Goal: Task Accomplishment & Management: Manage account settings

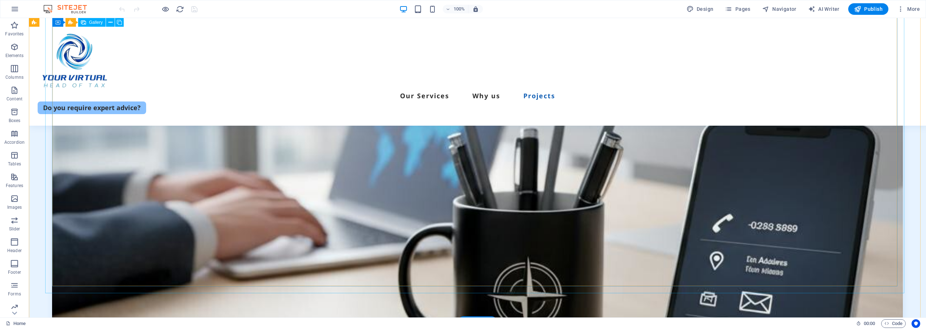
scroll to position [3378, 0]
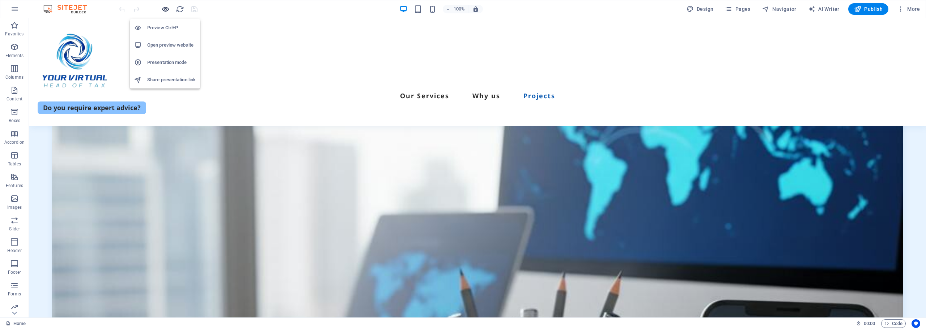
click at [164, 10] on icon "button" at bounding box center [165, 9] width 8 height 8
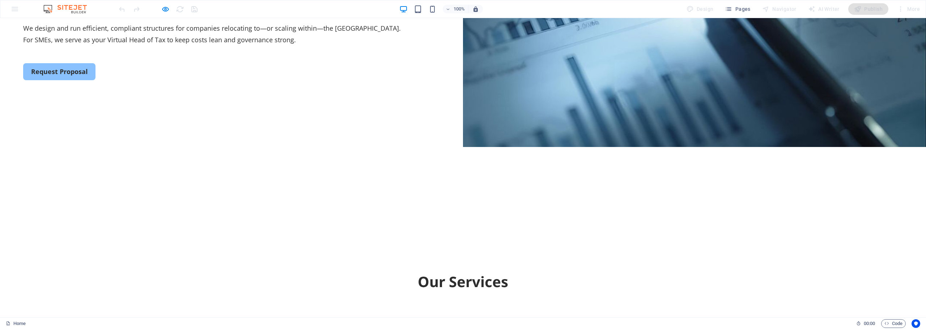
scroll to position [0, 0]
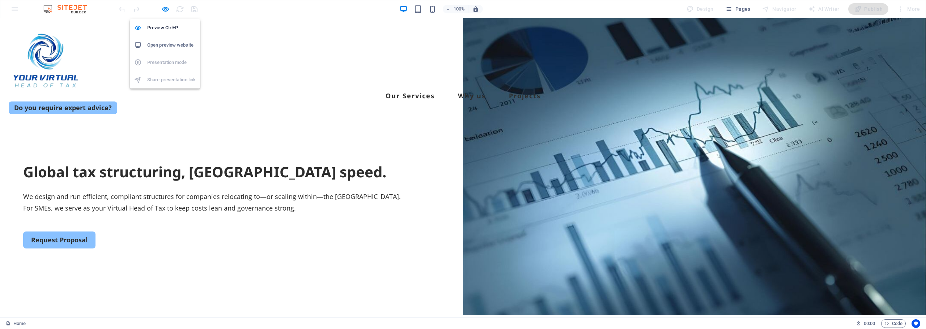
click at [155, 44] on h6 "Open preview website" at bounding box center [171, 45] width 48 height 9
click at [735, 10] on span "Pages" at bounding box center [737, 8] width 25 height 7
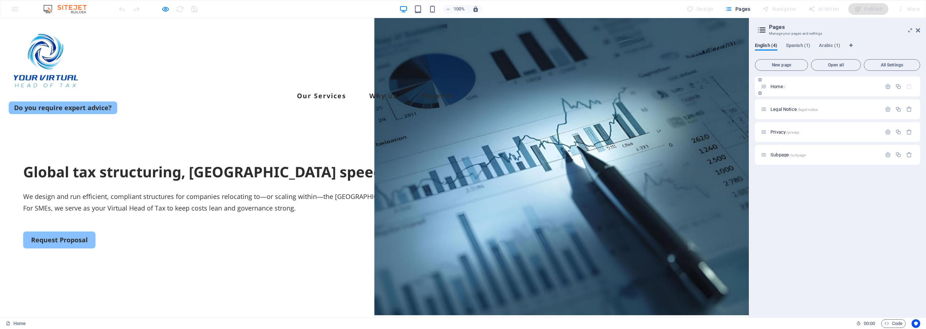
click at [778, 86] on span "Home /" at bounding box center [777, 86] width 15 height 5
click at [794, 45] on span "Spanish (1)" at bounding box center [798, 46] width 24 height 10
click at [825, 42] on div "English (4) Spanish (1) Arabic (1) New page Open all All Settings Home / Legal …" at bounding box center [837, 177] width 177 height 281
click at [763, 48] on span "English (4)" at bounding box center [766, 46] width 22 height 10
click at [920, 32] on aside "Pages Manage your pages and settings English (4) Spanish (1) Arabic (1) New pag…" at bounding box center [837, 168] width 177 height 300
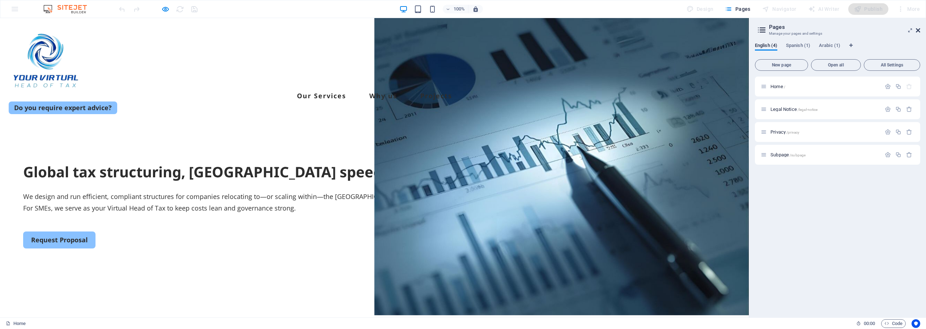
click at [919, 32] on icon at bounding box center [918, 30] width 4 height 6
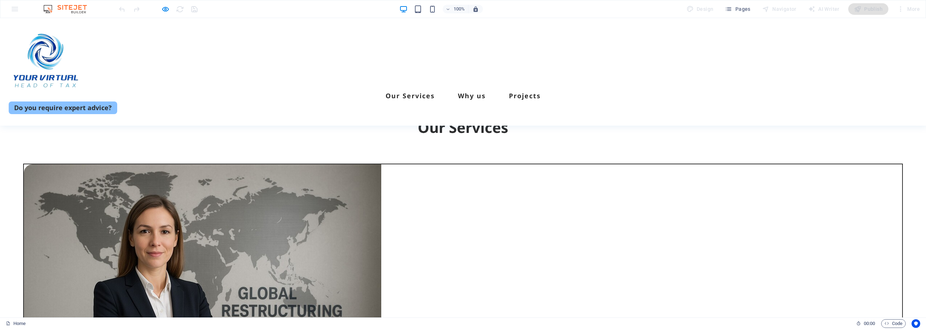
scroll to position [217, 0]
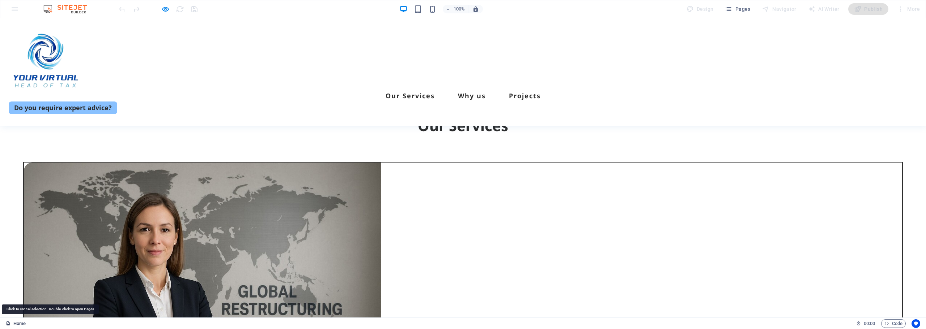
click at [17, 324] on link "Home" at bounding box center [16, 324] width 20 height 9
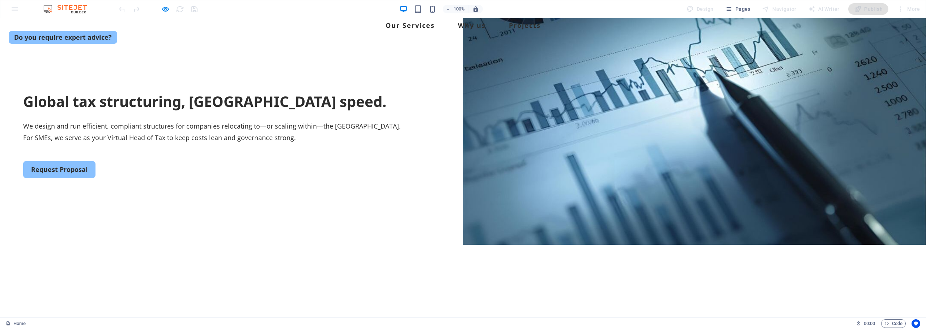
scroll to position [0, 0]
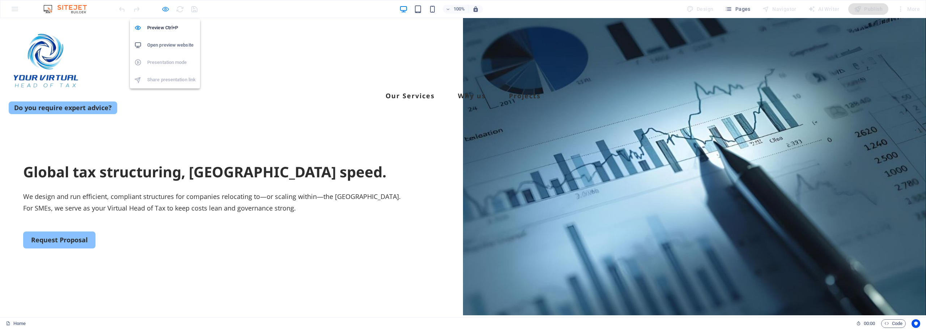
click at [163, 9] on icon "button" at bounding box center [165, 9] width 8 height 8
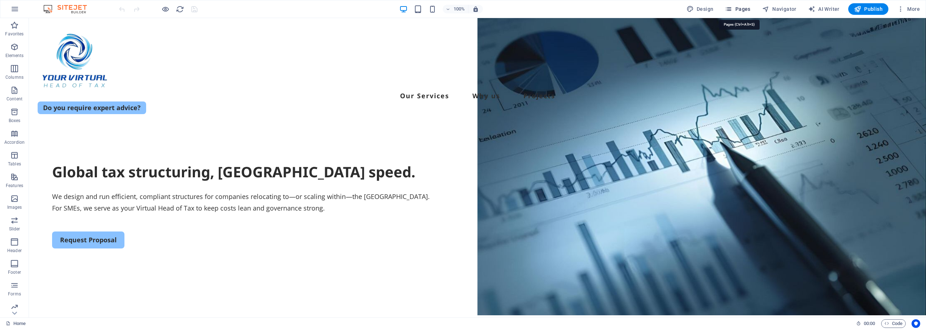
click at [735, 8] on span "Pages" at bounding box center [737, 8] width 25 height 7
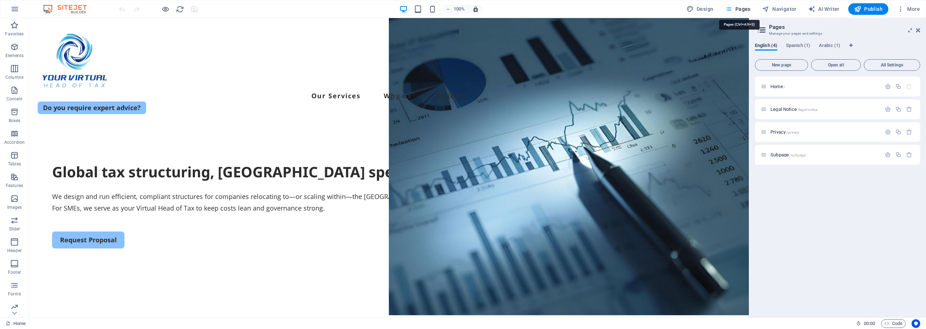
click at [735, 8] on span "Pages" at bounding box center [737, 8] width 25 height 7
click at [920, 31] on aside "Pages Manage your pages and settings English (4) Spanish (1) Arabic (1) New pag…" at bounding box center [837, 168] width 177 height 300
click at [918, 31] on icon at bounding box center [918, 30] width 4 height 6
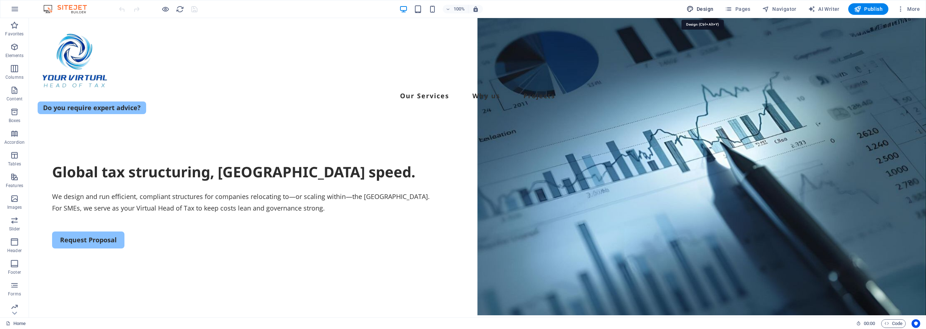
click at [704, 7] on span "Design" at bounding box center [699, 8] width 27 height 7
select select "px"
select select "500"
select select "px"
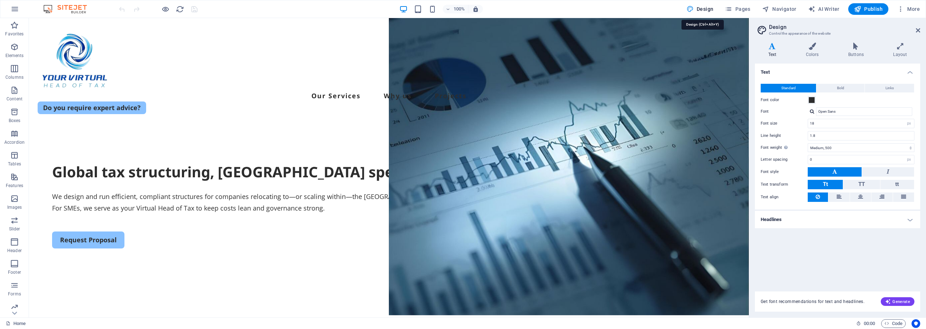
click at [704, 7] on span "Design" at bounding box center [699, 8] width 27 height 7
click at [918, 30] on icon at bounding box center [918, 30] width 4 height 6
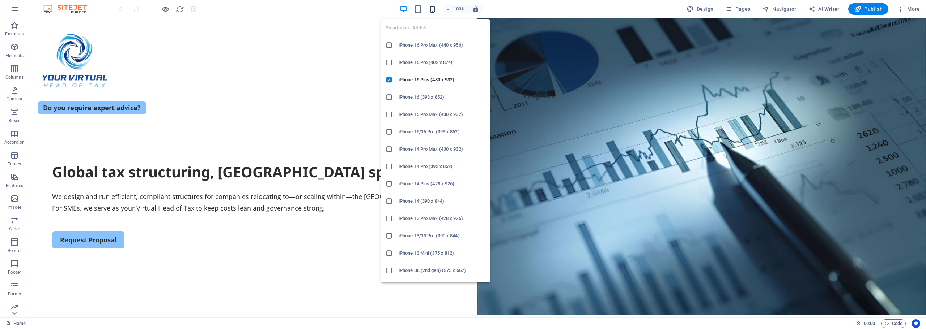
click at [432, 9] on icon "button" at bounding box center [432, 9] width 8 height 8
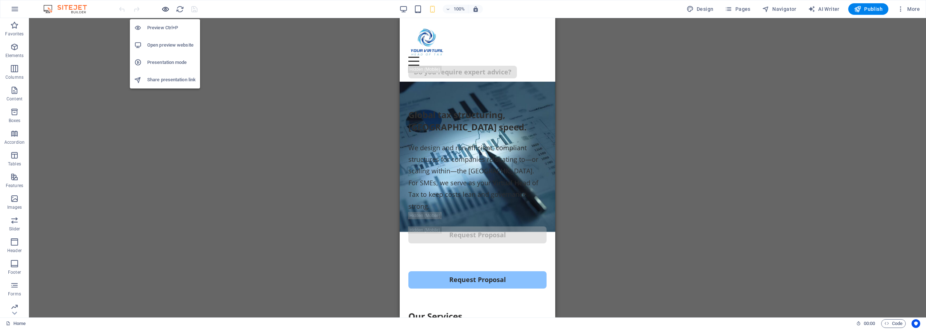
click at [165, 8] on icon "button" at bounding box center [165, 9] width 8 height 8
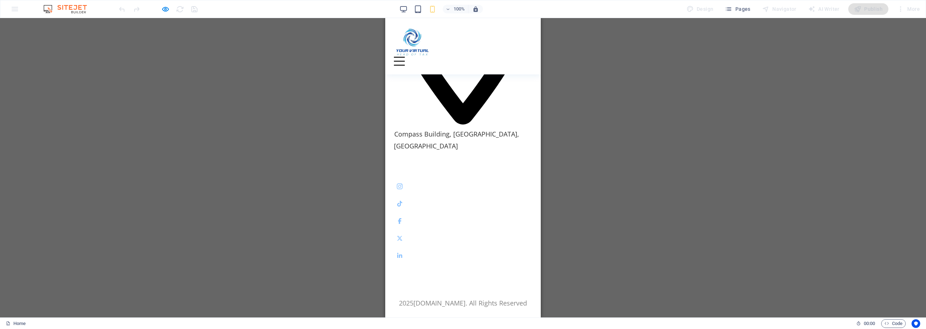
scroll to position [4059, 0]
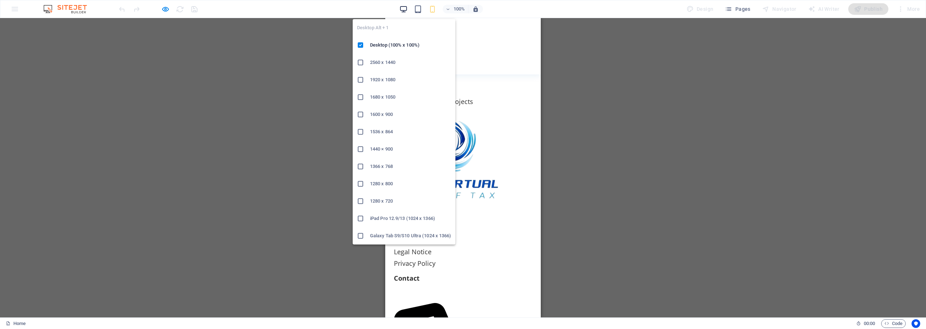
click at [404, 7] on icon "button" at bounding box center [403, 9] width 8 height 8
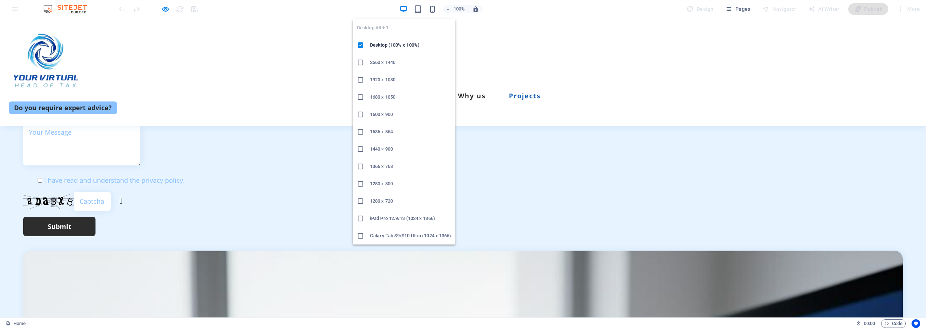
click at [381, 168] on h6 "1366 x 768" at bounding box center [410, 166] width 81 height 9
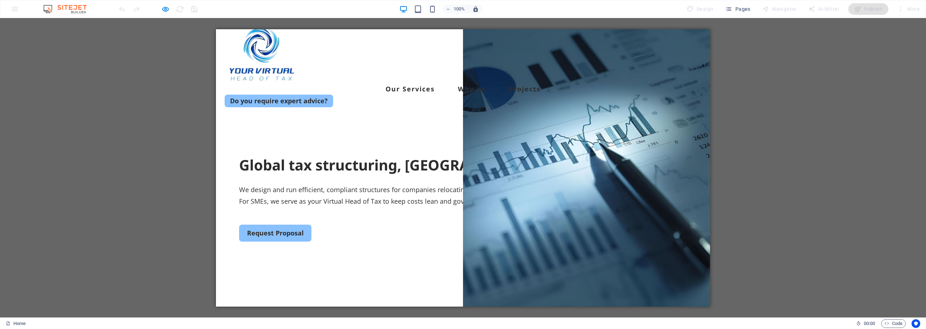
scroll to position [0, 0]
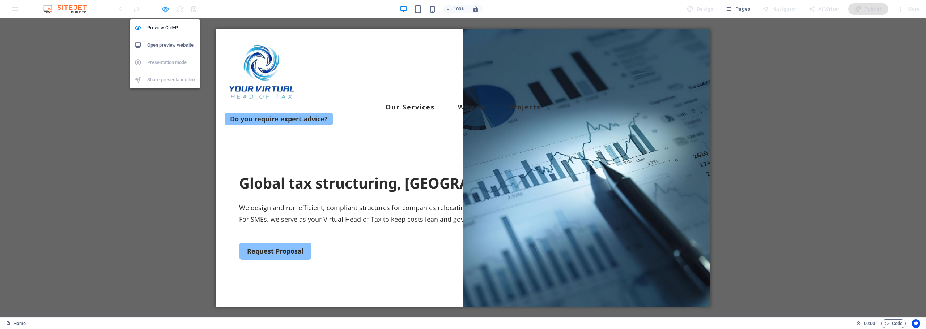
drag, startPoint x: 165, startPoint y: 8, endPoint x: 169, endPoint y: 13, distance: 5.4
click at [165, 8] on icon "button" at bounding box center [165, 9] width 8 height 8
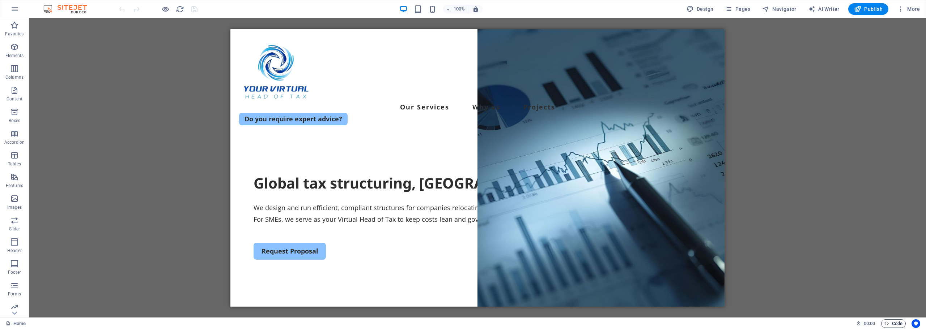
click at [894, 323] on span "Code" at bounding box center [893, 324] width 18 height 9
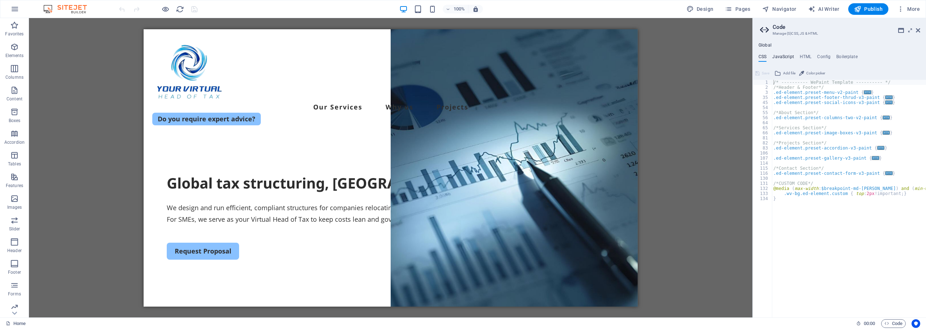
click at [782, 56] on h4 "JavaScript" at bounding box center [782, 58] width 21 height 8
type textarea "/* JS for preset "Menu V2" */"
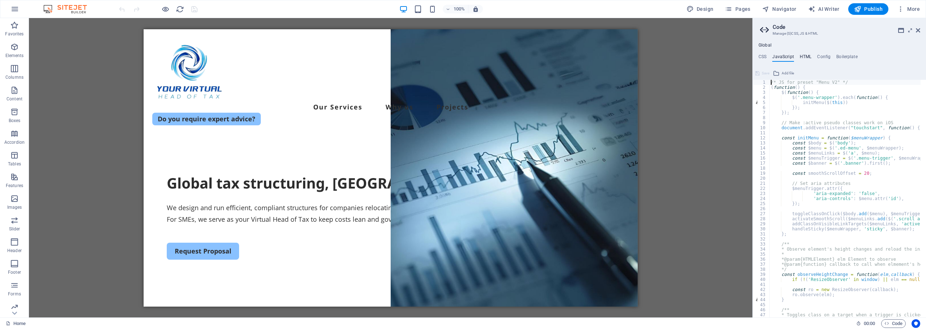
click at [806, 59] on h4 "HTML" at bounding box center [805, 58] width 12 height 8
type textarea "<a href="#main-content" class="wv-link-content button">Skip to main content</a>"
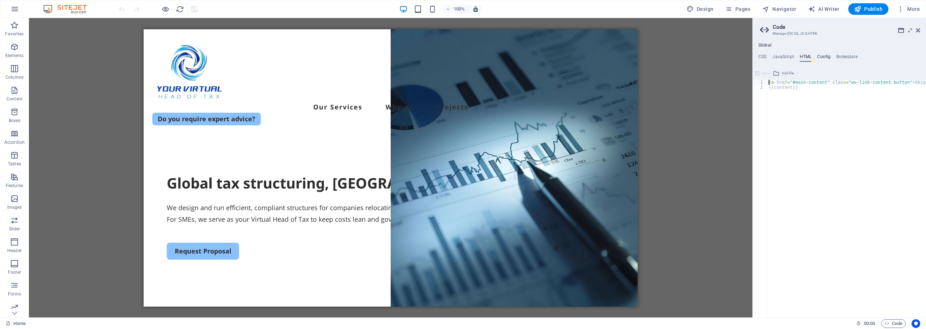
click at [819, 55] on h4 "Config" at bounding box center [823, 58] width 13 height 8
type textarea "$color-background: #ffffff;"
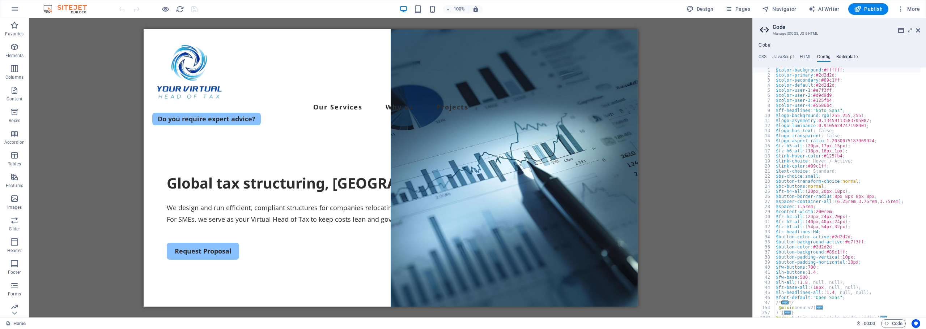
click at [840, 57] on h4 "Boilerplate" at bounding box center [846, 58] width 21 height 8
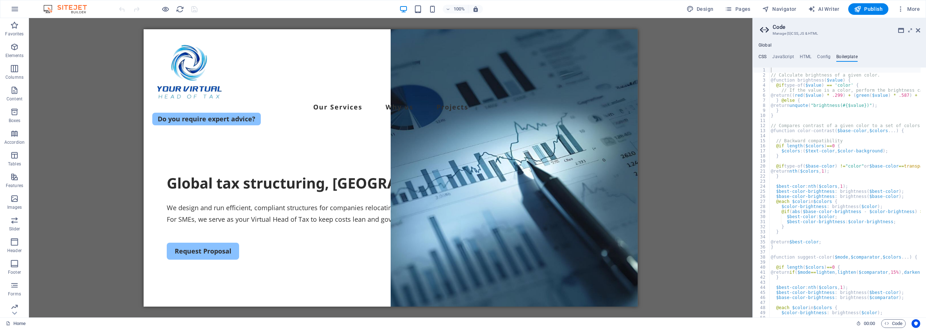
click at [763, 57] on h4 "CSS" at bounding box center [762, 58] width 8 height 8
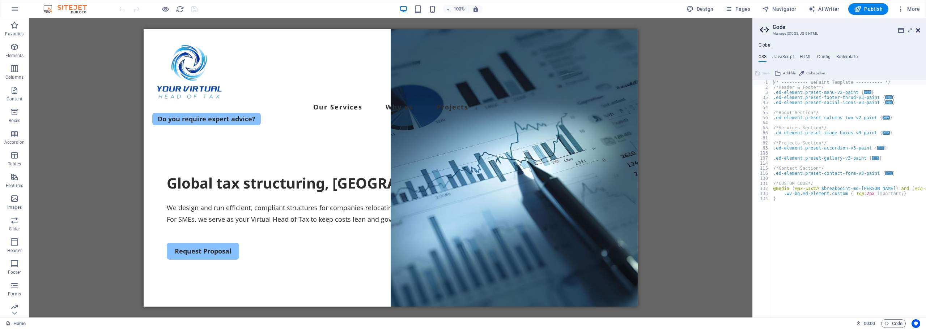
click at [917, 30] on icon at bounding box center [918, 30] width 4 height 6
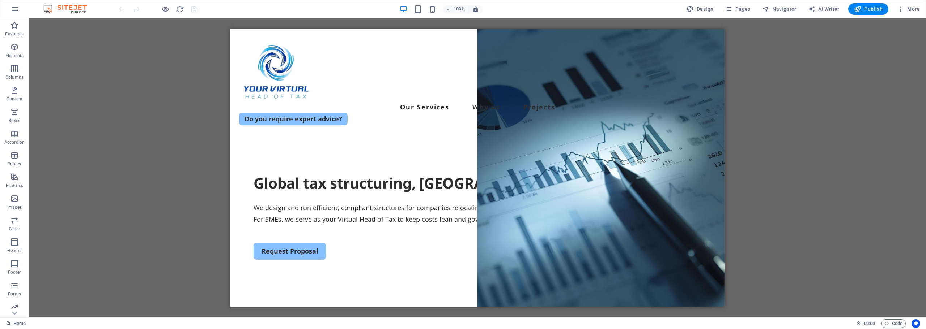
click at [120, 123] on div "Drag here to replace the existing content. Press “Ctrl” if you want to create a…" at bounding box center [477, 168] width 897 height 300
click at [15, 8] on icon "button" at bounding box center [14, 9] width 9 height 9
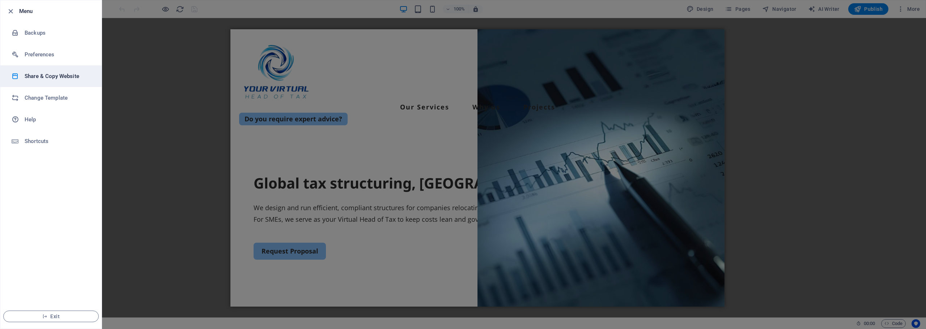
click at [53, 76] on h6 "Share & Copy Website" at bounding box center [58, 76] width 67 height 9
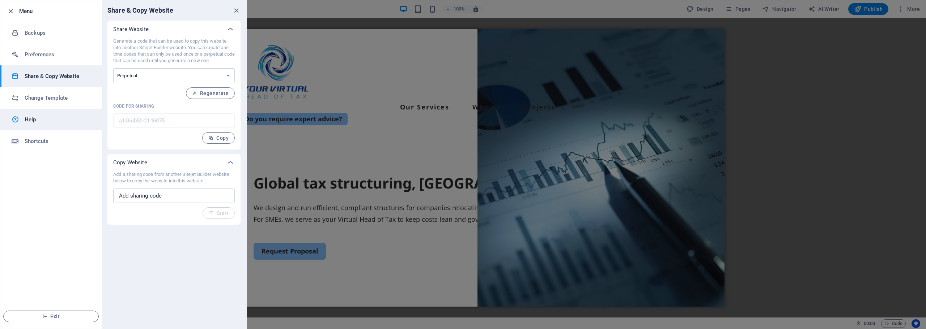
click at [34, 119] on h6 "Help" at bounding box center [58, 119] width 67 height 9
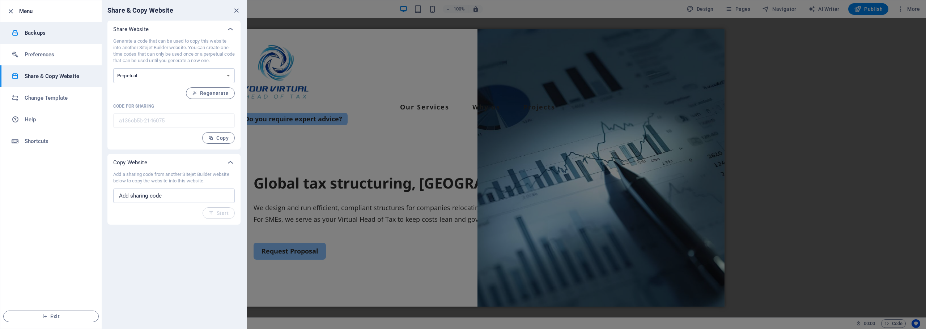
click at [42, 34] on h6 "Backups" at bounding box center [58, 33] width 67 height 9
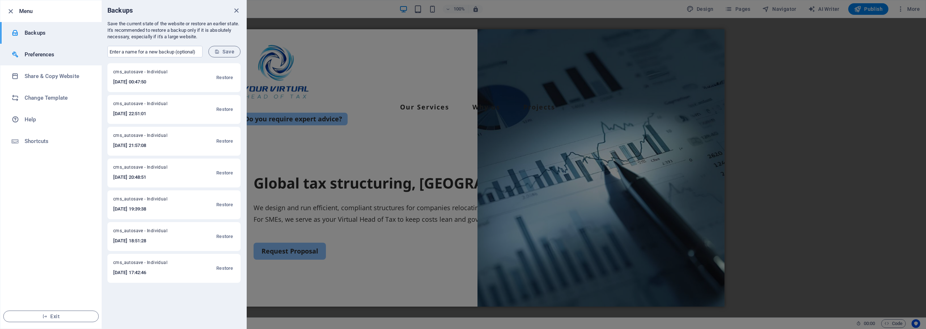
click at [40, 54] on h6 "Preferences" at bounding box center [58, 54] width 67 height 9
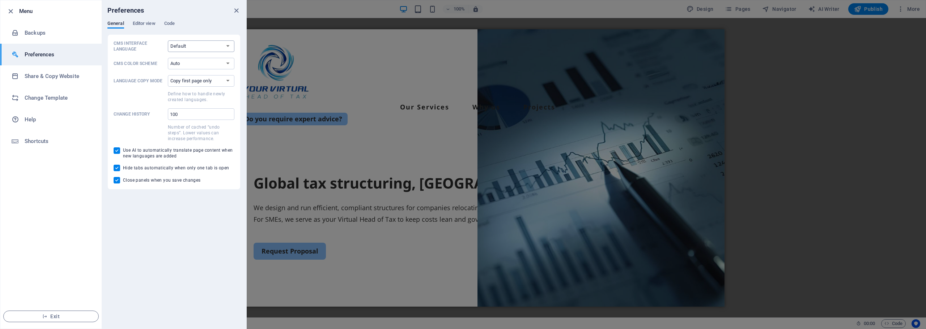
click at [192, 47] on select "Default Deutsch English Español Français Magyar Italiano Nederlands Polski Port…" at bounding box center [201, 46] width 67 height 12
select select "en"
click at [168, 40] on select "Default Deutsch English Español Français Magyar Italiano Nederlands Polski Port…" at bounding box center [201, 46] width 67 height 12
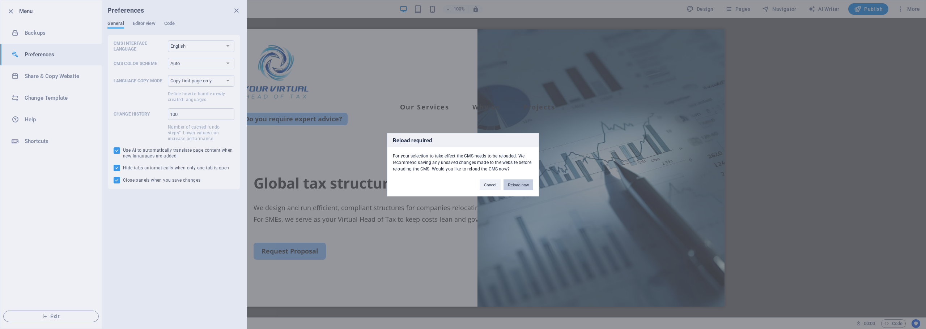
click at [523, 183] on button "Reload now" at bounding box center [518, 184] width 30 height 11
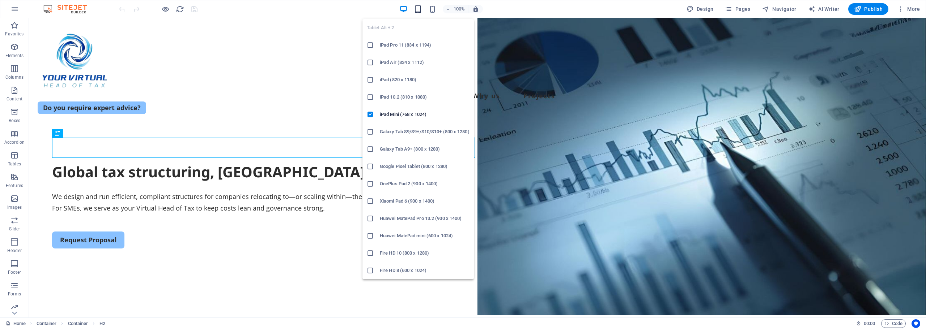
click at [418, 10] on icon "button" at bounding box center [418, 9] width 8 height 8
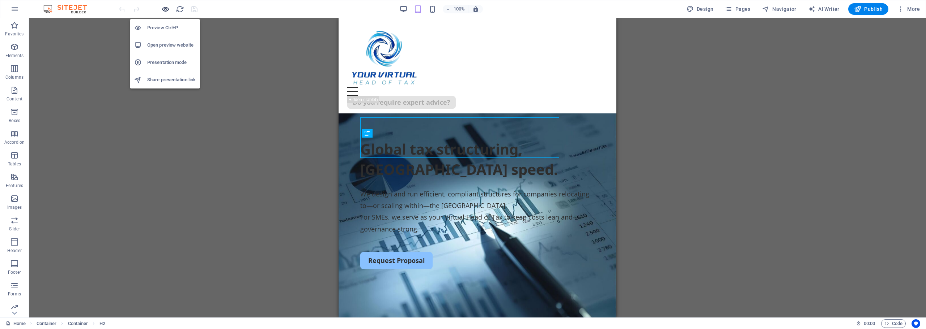
click at [167, 8] on icon "button" at bounding box center [165, 9] width 8 height 8
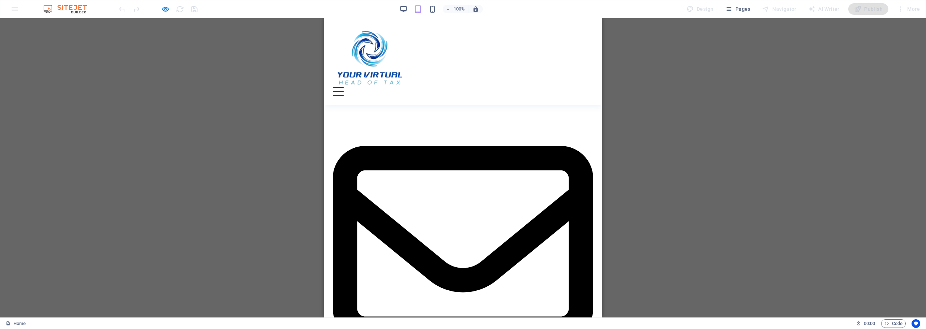
scroll to position [3702, 0]
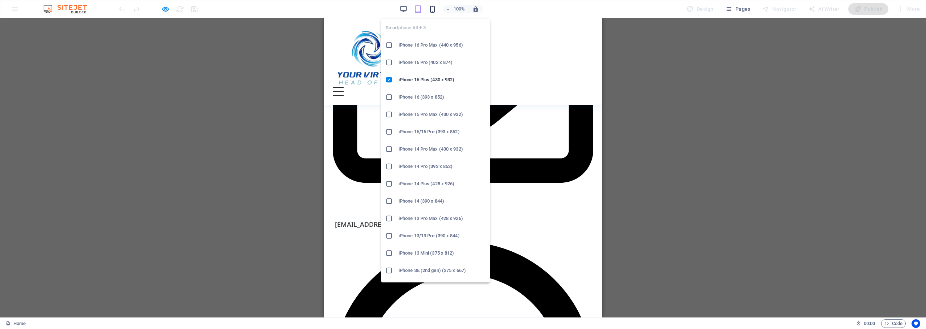
click at [435, 10] on icon "button" at bounding box center [432, 9] width 8 height 8
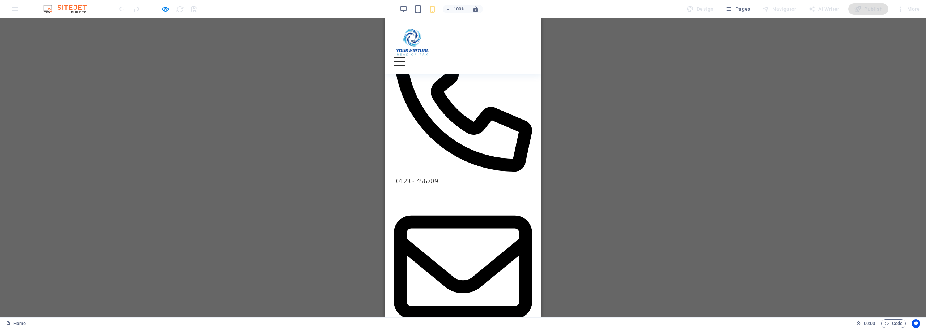
scroll to position [3444, 0]
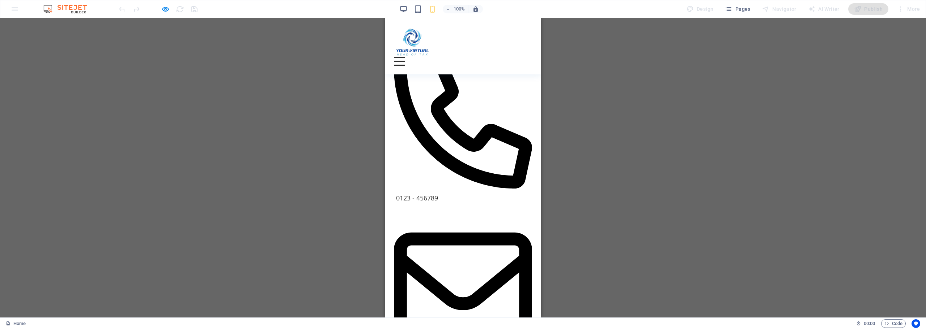
click at [76, 8] on img at bounding box center [69, 9] width 54 height 9
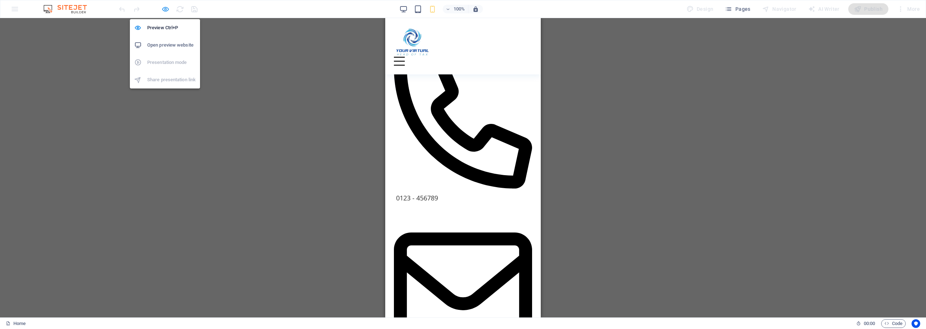
click at [163, 8] on icon "button" at bounding box center [165, 9] width 8 height 8
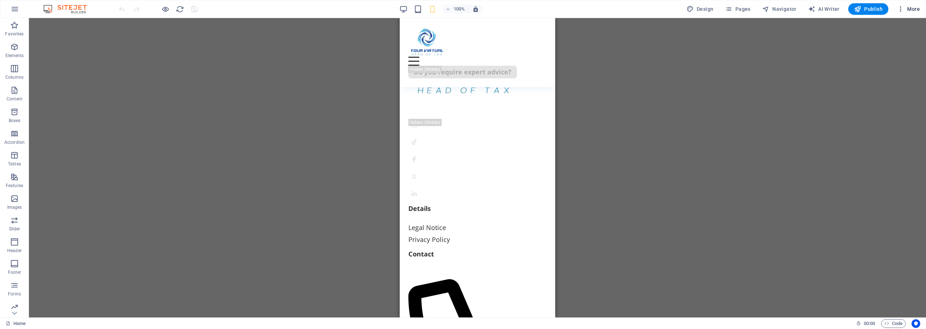
click at [917, 13] on button "More" at bounding box center [908, 9] width 29 height 12
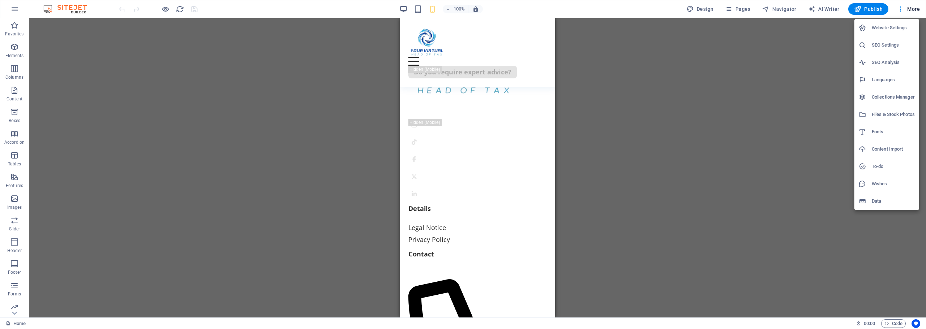
click at [886, 27] on h6 "Website Settings" at bounding box center [892, 28] width 43 height 9
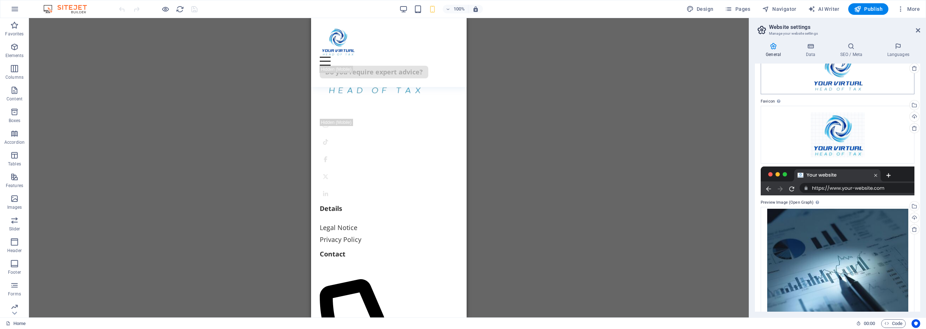
scroll to position [0, 0]
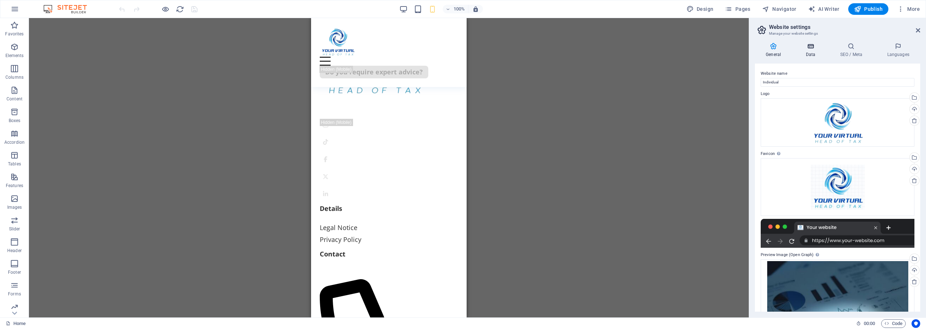
click at [808, 48] on icon at bounding box center [809, 46] width 31 height 7
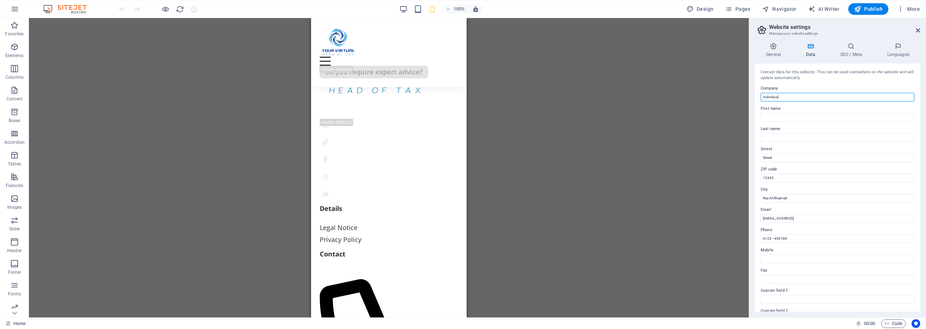
drag, startPoint x: 790, startPoint y: 97, endPoint x: 689, endPoint y: 100, distance: 101.3
click at [689, 100] on div "Home (en) Favorites Elements Columns Content Boxes Accordion Tables Features Im…" at bounding box center [463, 168] width 926 height 300
type input "Yourvirtualheadoftax"
drag, startPoint x: 851, startPoint y: 218, endPoint x: 679, endPoint y: 220, distance: 171.4
click at [679, 220] on div "Home (en) Favorites Elements Columns Content Boxes Accordion Tables Features Im…" at bounding box center [463, 168] width 926 height 300
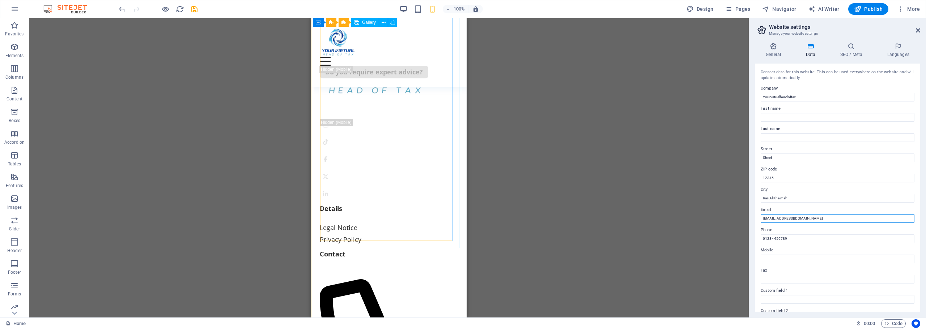
type input "[EMAIL_ADDRESS][DOMAIN_NAME]"
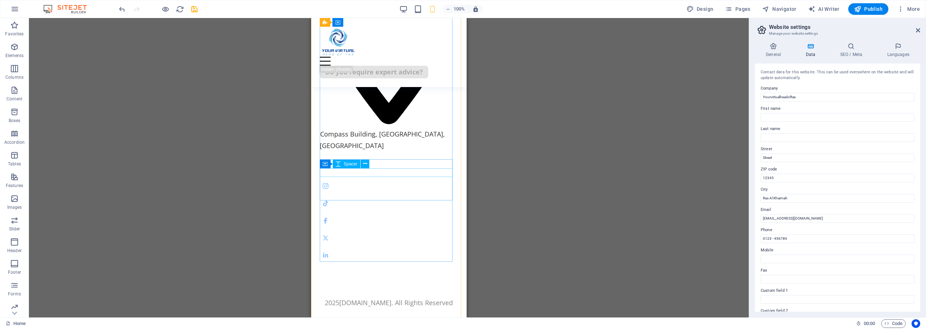
scroll to position [5100, 0]
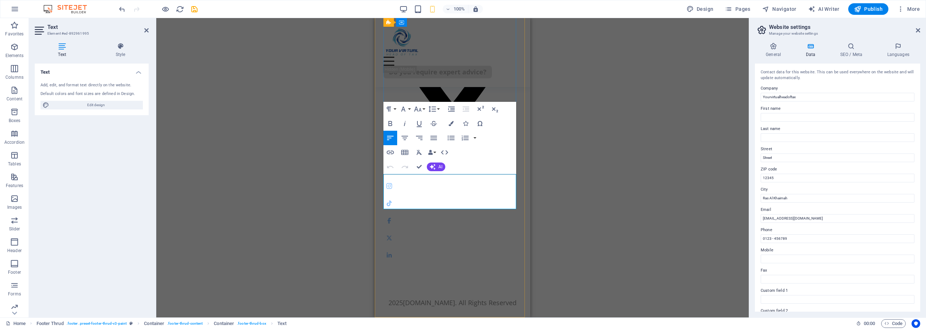
drag, startPoint x: 509, startPoint y: 202, endPoint x: 385, endPoint y: 205, distance: 124.1
click at [385, 152] on p "Compass Building, [GEOGRAPHIC_DATA], [GEOGRAPHIC_DATA]" at bounding box center [452, 40] width 138 height 223
copy p "Compass Building, [GEOGRAPHIC_DATA], [GEOGRAPHIC_DATA]"
click at [772, 159] on input "Street" at bounding box center [837, 158] width 154 height 9
drag, startPoint x: 784, startPoint y: 159, endPoint x: 704, endPoint y: 159, distance: 80.3
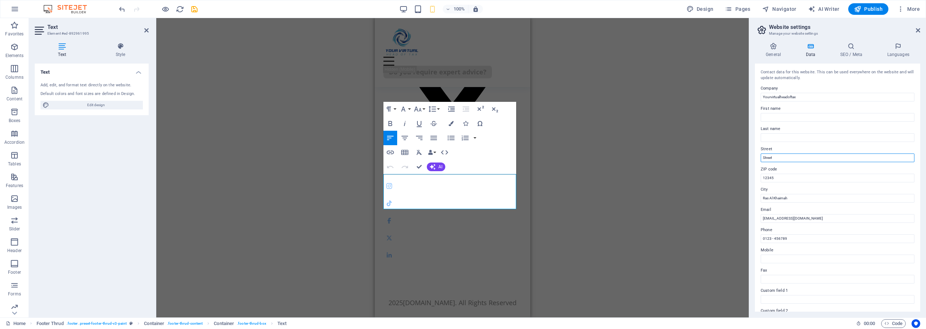
click at [704, 159] on div "Home (en) Favorites Elements Columns Content Boxes Accordion Tables Features Im…" at bounding box center [463, 168] width 926 height 300
type input "Compass Building, Ras Al Khaimah, UAE"
drag, startPoint x: 781, startPoint y: 176, endPoint x: 619, endPoint y: 177, distance: 161.6
click at [631, 177] on div "Home (en) Favorites Elements Columns Content Boxes Accordion Tables Features Im…" at bounding box center [463, 168] width 926 height 300
type input "0000"
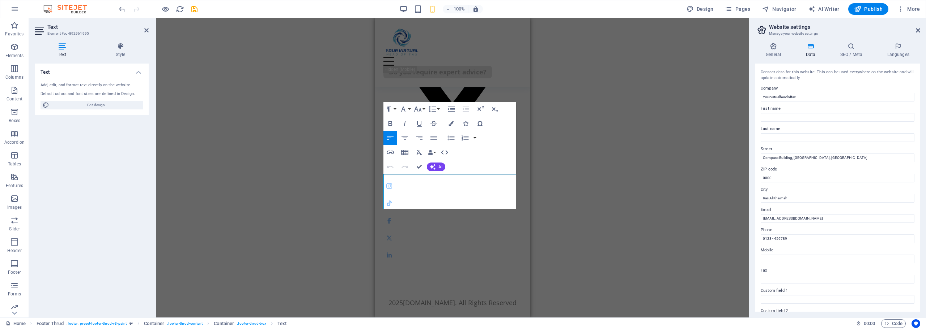
click at [785, 188] on label "City" at bounding box center [837, 190] width 154 height 9
click at [760, 194] on input "Ras Al Khaimah" at bounding box center [837, 198] width 154 height 9
click at [831, 157] on input "Compass Building, Ras Al Khaimah, UAE" at bounding box center [837, 158] width 154 height 9
type input "Compass Building"
click at [805, 167] on label "ZIP code" at bounding box center [837, 169] width 154 height 9
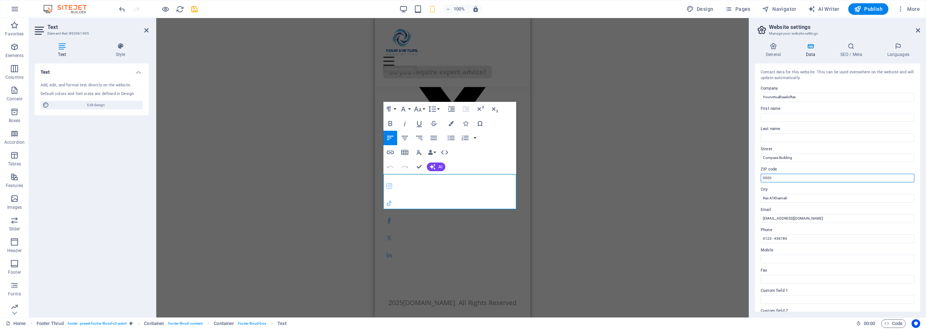
click at [760, 174] on input "0000" at bounding box center [837, 178] width 154 height 9
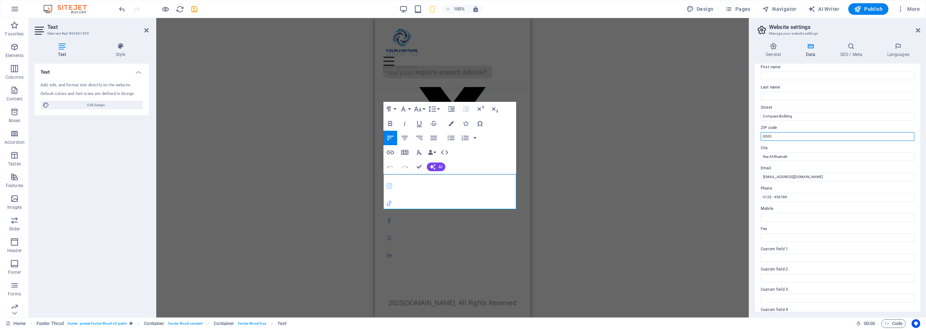
scroll to position [0, 0]
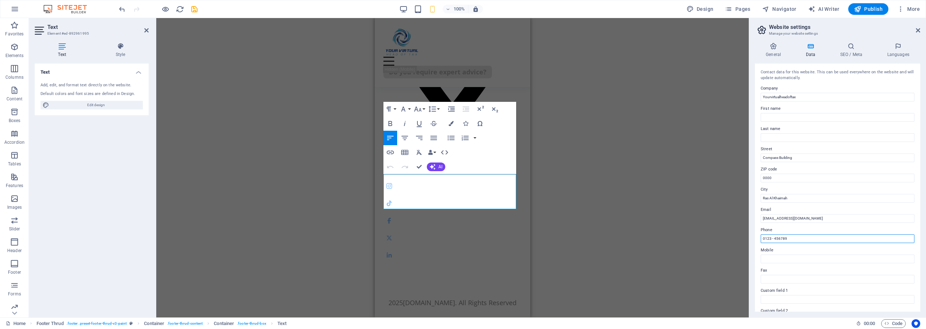
drag, startPoint x: 796, startPoint y: 236, endPoint x: 698, endPoint y: 238, distance: 98.0
click at [698, 238] on div "Home (en) Favorites Elements Columns Content Boxes Accordion Tables Features Im…" at bounding box center [463, 168] width 926 height 300
type input "[PHONE_NUMBER]"
drag, startPoint x: 802, startPoint y: 239, endPoint x: 682, endPoint y: 236, distance: 119.7
click at [682, 236] on div "Home (en) Favorites Elements Columns Content Boxes Accordion Tables Features Im…" at bounding box center [463, 168] width 926 height 300
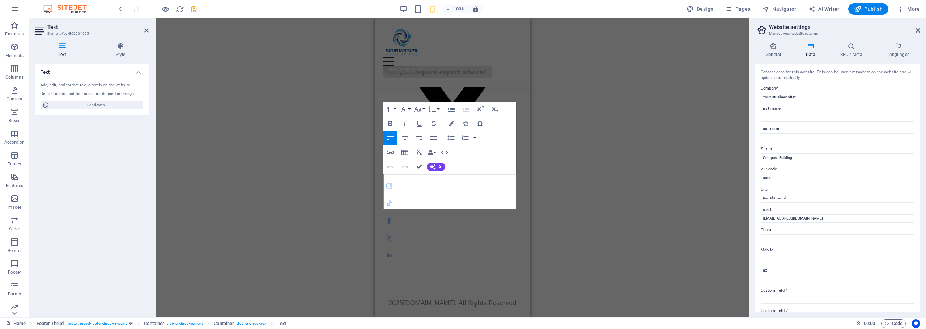
click at [769, 262] on input "Mobile" at bounding box center [837, 259] width 154 height 9
paste input "[PHONE_NUMBER]"
type input "[PHONE_NUMBER]"
click at [846, 51] on h4 "SEO / Meta" at bounding box center [852, 50] width 47 height 15
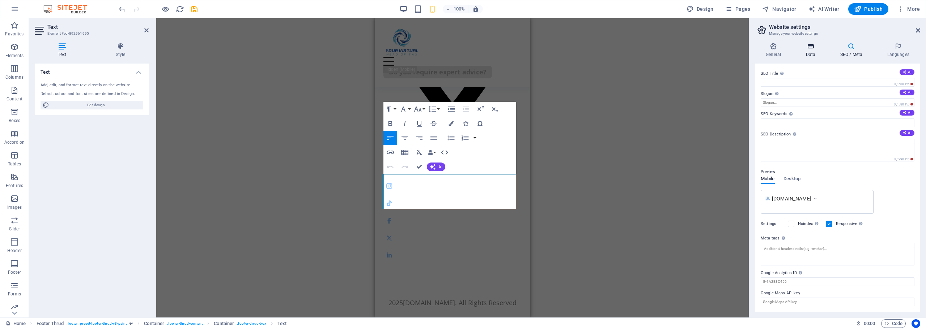
click at [805, 51] on h4 "Data" at bounding box center [811, 50] width 34 height 15
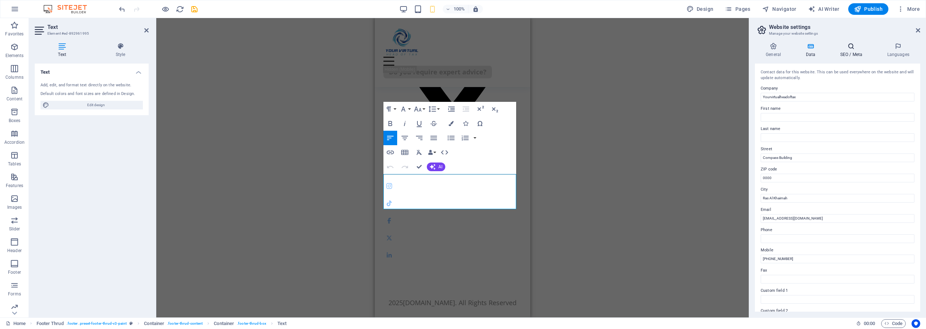
click at [846, 50] on h4 "SEO / Meta" at bounding box center [852, 50] width 47 height 15
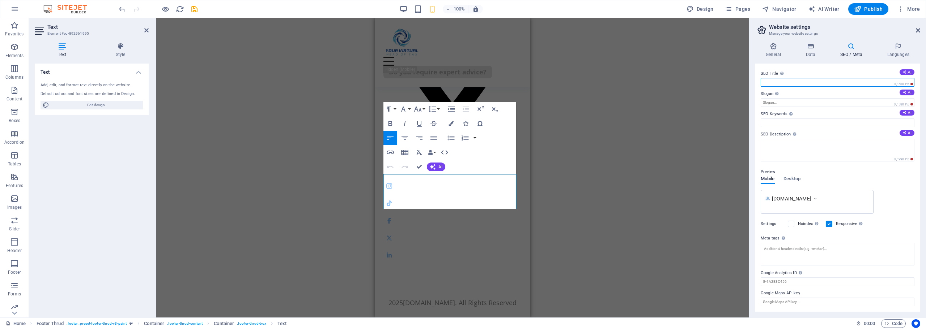
click at [771, 81] on input "SEO Title The title of your website - make it something that stands out in sear…" at bounding box center [837, 82] width 154 height 9
type input "yourvirtualheadoftax"
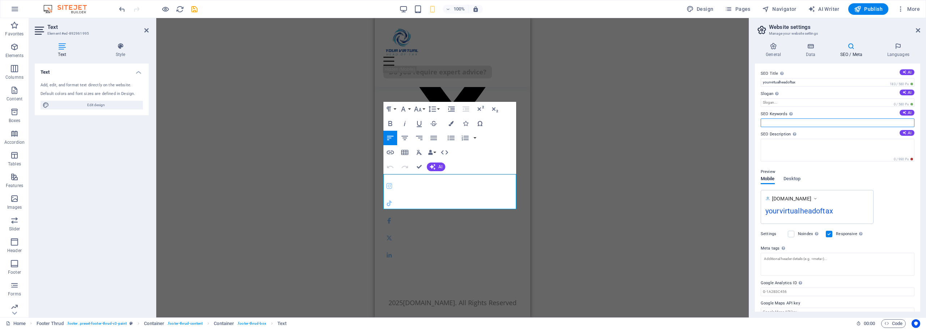
click at [772, 126] on input "SEO Keywords Comma-separated list of keywords representing your website. AI" at bounding box center [837, 123] width 154 height 9
click at [794, 177] on span "Desktop" at bounding box center [791, 180] width 17 height 10
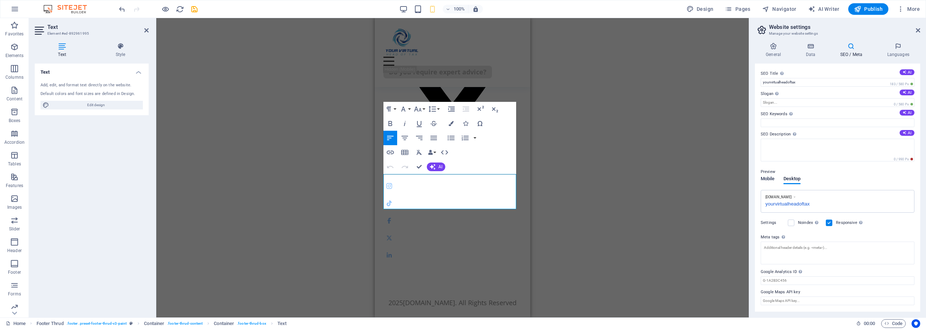
click at [765, 177] on span "Mobile" at bounding box center [767, 180] width 14 height 10
click at [790, 178] on span "Desktop" at bounding box center [791, 180] width 17 height 10
click at [768, 47] on icon at bounding box center [773, 46] width 37 height 7
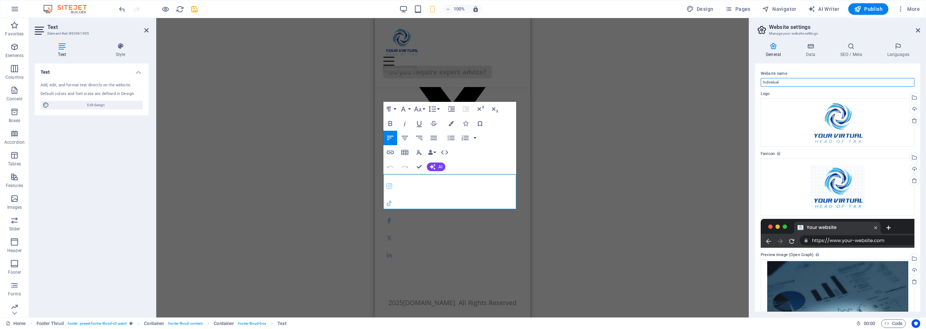
drag, startPoint x: 786, startPoint y: 82, endPoint x: 669, endPoint y: 82, distance: 116.8
click at [669, 82] on div "Home (en) Favorites Elements Columns Content Boxes Accordion Tables Features Im…" at bounding box center [463, 168] width 926 height 300
type input "yourvirtualheadoftax"
click at [196, 10] on icon "save" at bounding box center [194, 9] width 8 height 8
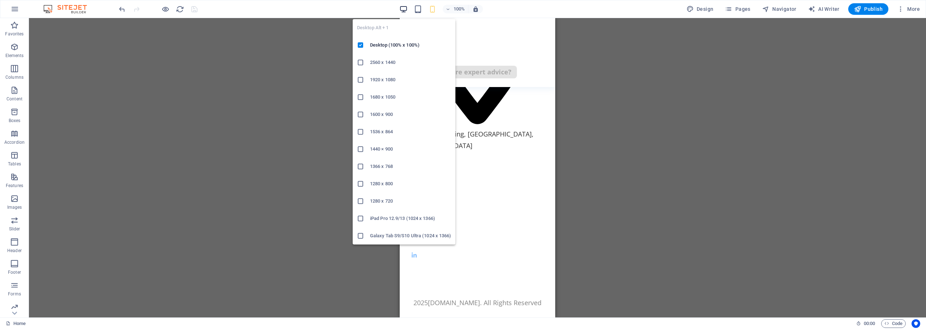
click at [404, 8] on icon "button" at bounding box center [403, 9] width 8 height 8
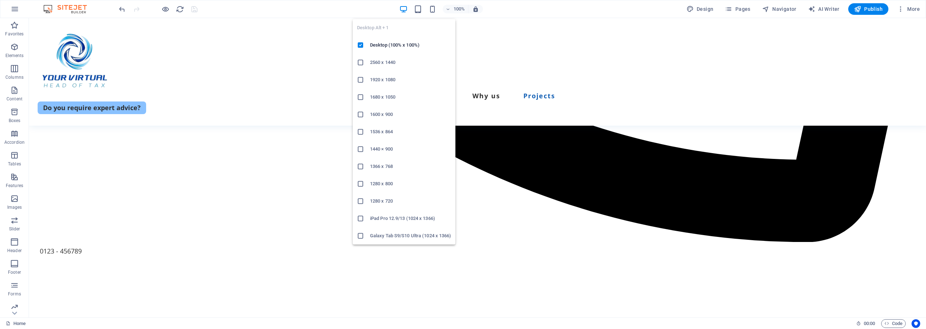
scroll to position [4282, 0]
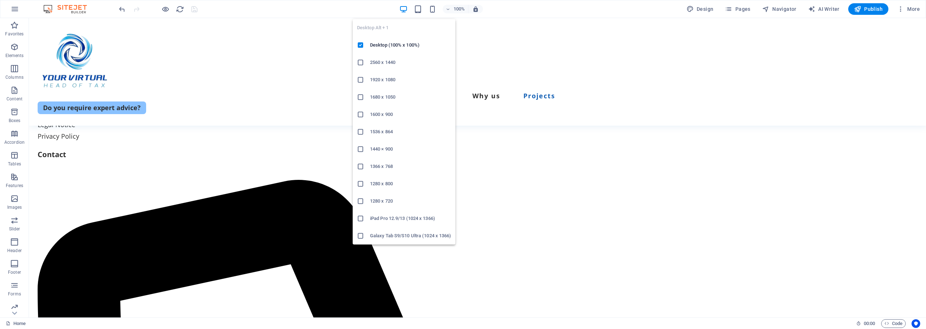
click at [387, 166] on h6 "1366 x 768" at bounding box center [410, 166] width 81 height 9
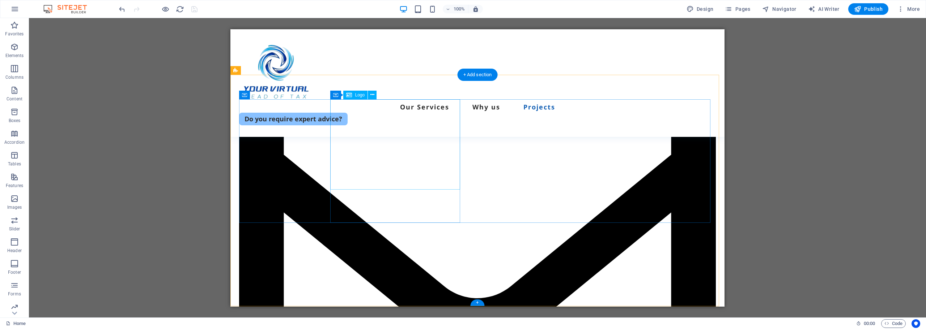
scroll to position [3466, 0]
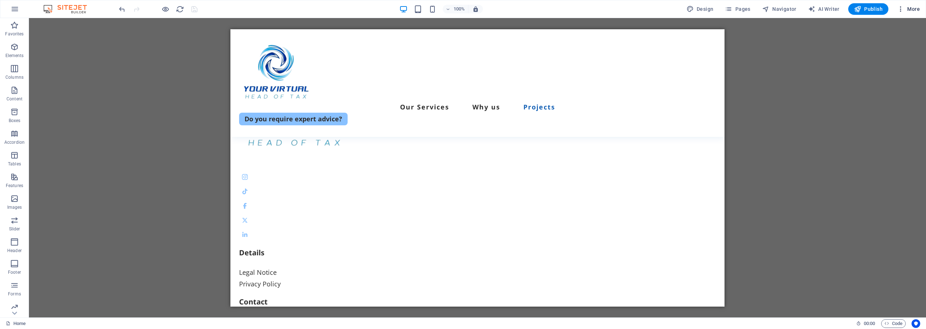
click at [909, 8] on span "More" at bounding box center [908, 8] width 23 height 7
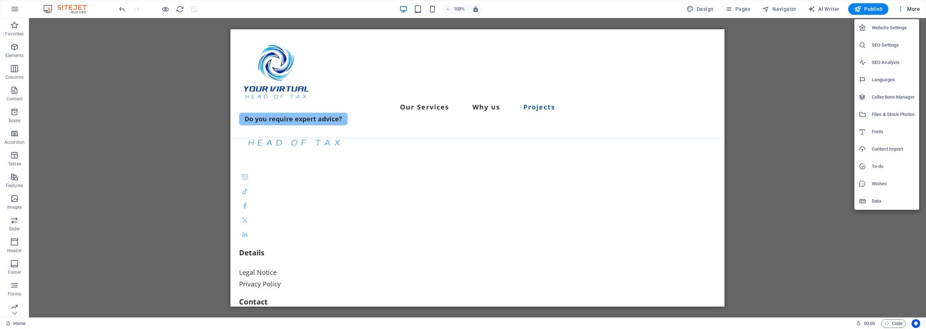
click at [883, 28] on h6 "Website Settings" at bounding box center [892, 28] width 43 height 9
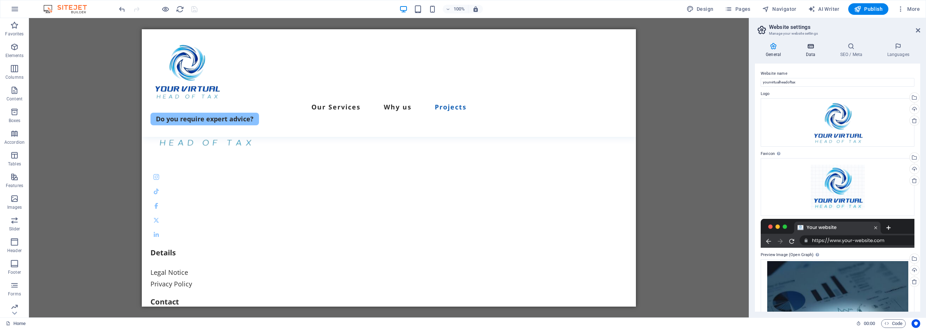
click at [811, 54] on h4 "Data" at bounding box center [811, 50] width 34 height 15
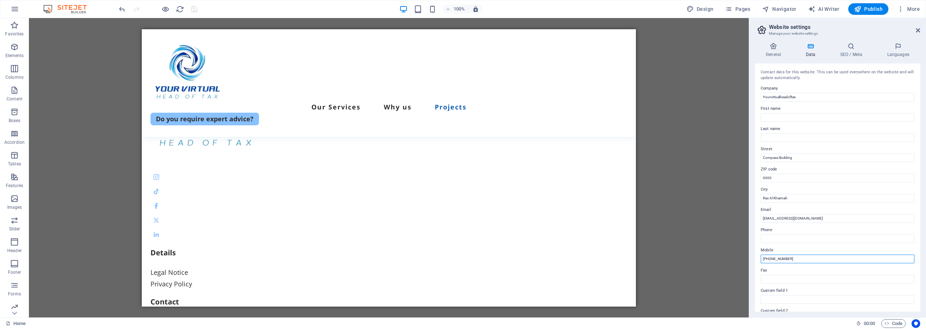
drag, startPoint x: 797, startPoint y: 259, endPoint x: 653, endPoint y: 259, distance: 143.9
click at [653, 259] on div "Home (en) Favorites Elements Columns Content Boxes Accordion Tables Features Im…" at bounding box center [463, 168] width 926 height 300
click at [770, 237] on input "Phone" at bounding box center [837, 239] width 154 height 9
paste input "[PHONE_NUMBER]"
type input "[PHONE_NUMBER]"
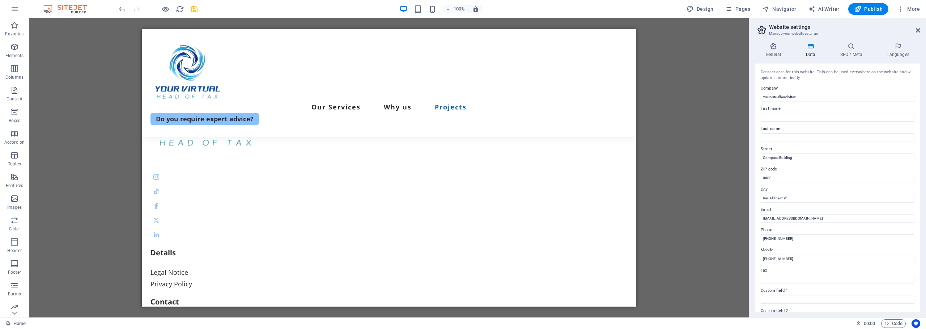
click at [754, 250] on div "General Data SEO / Meta Languages Website name yourvirtualheadoftax Logo Drag f…" at bounding box center [837, 177] width 177 height 281
click at [195, 11] on icon "save" at bounding box center [194, 9] width 8 height 8
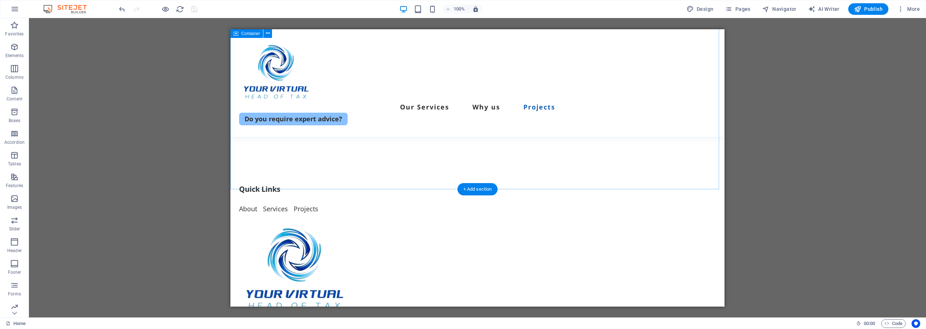
scroll to position [3249, 0]
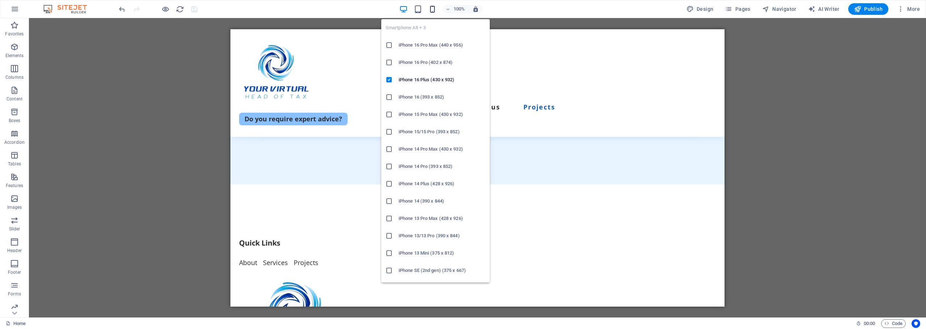
click at [435, 12] on icon "button" at bounding box center [432, 9] width 8 height 8
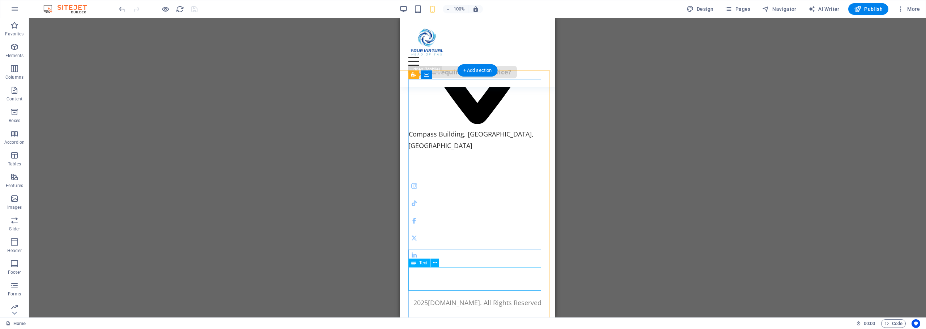
scroll to position [5100, 0]
click at [906, 10] on span "More" at bounding box center [908, 8] width 23 height 7
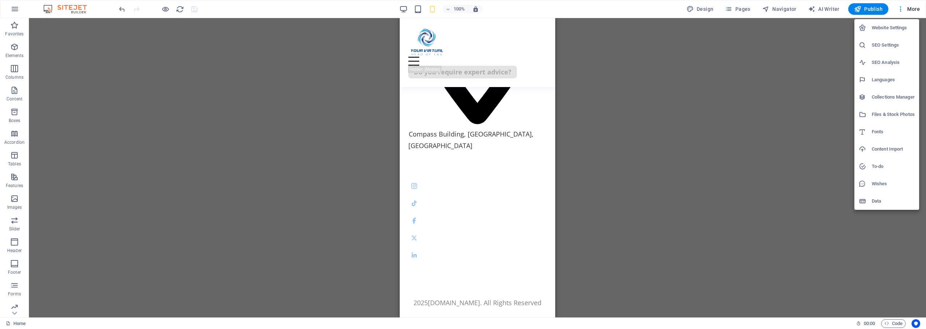
click at [895, 24] on h6 "Website Settings" at bounding box center [892, 28] width 43 height 9
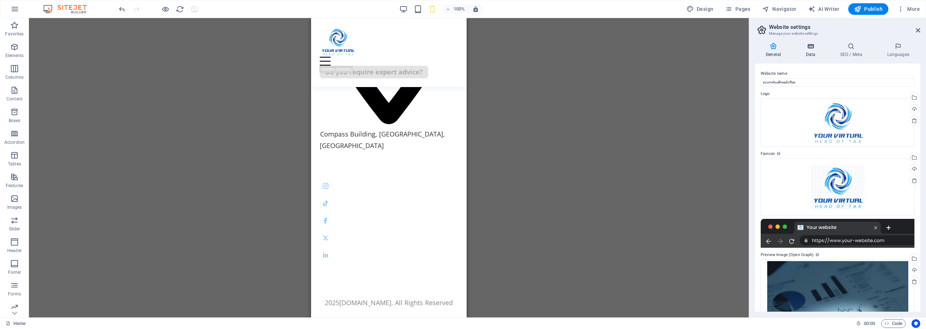
click at [813, 50] on h4 "Data" at bounding box center [811, 50] width 34 height 15
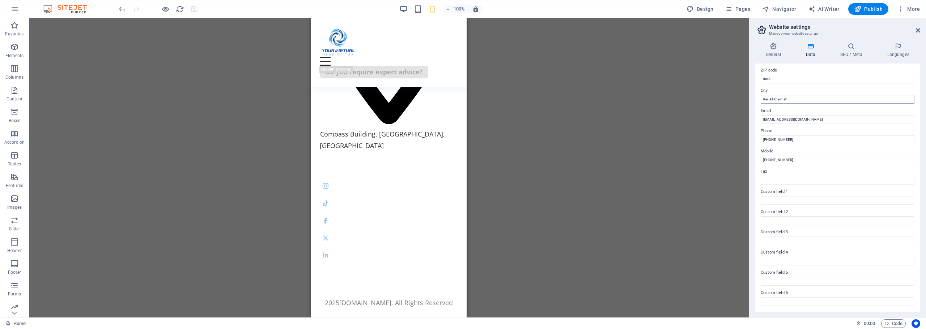
scroll to position [0, 0]
click at [852, 48] on icon at bounding box center [851, 46] width 44 height 7
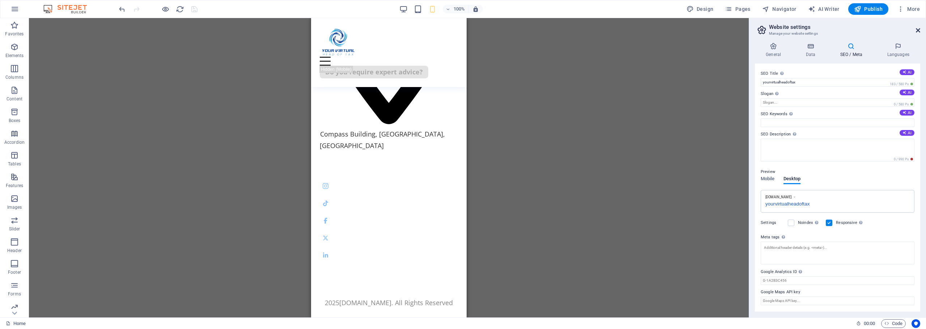
click at [917, 29] on icon at bounding box center [918, 30] width 4 height 6
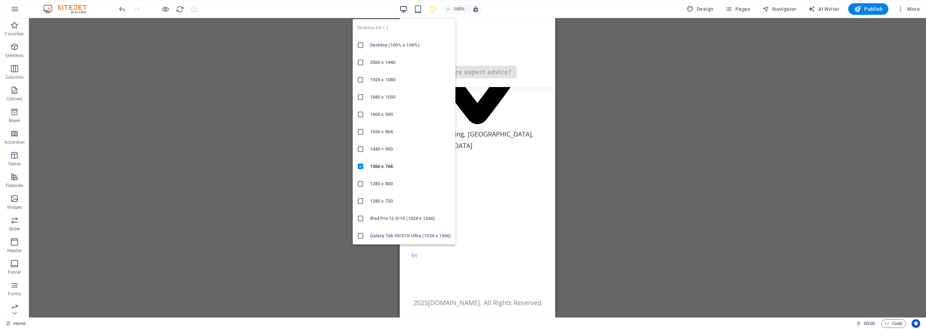
click at [401, 9] on icon "button" at bounding box center [403, 9] width 8 height 8
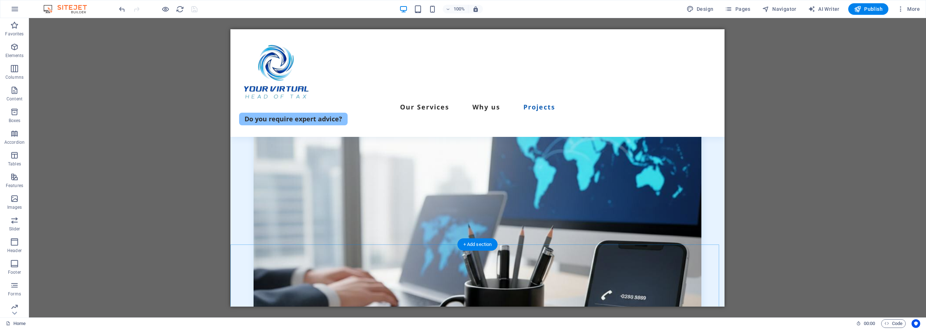
scroll to position [2888, 0]
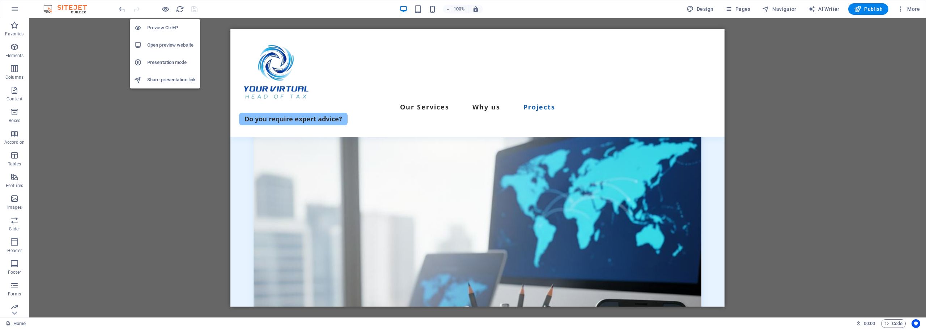
click at [170, 46] on h6 "Open preview website" at bounding box center [171, 45] width 48 height 9
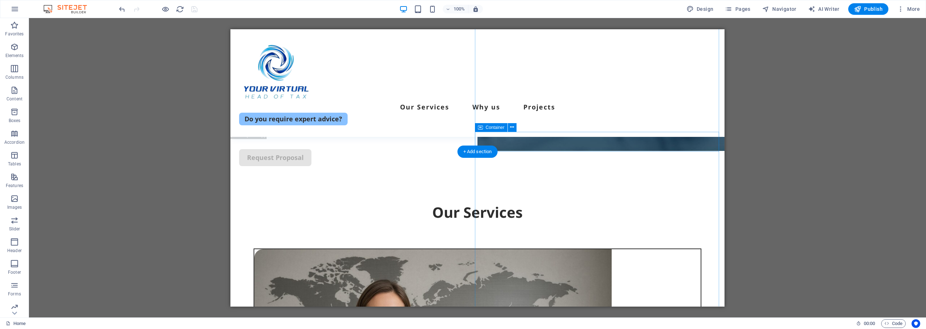
scroll to position [0, 0]
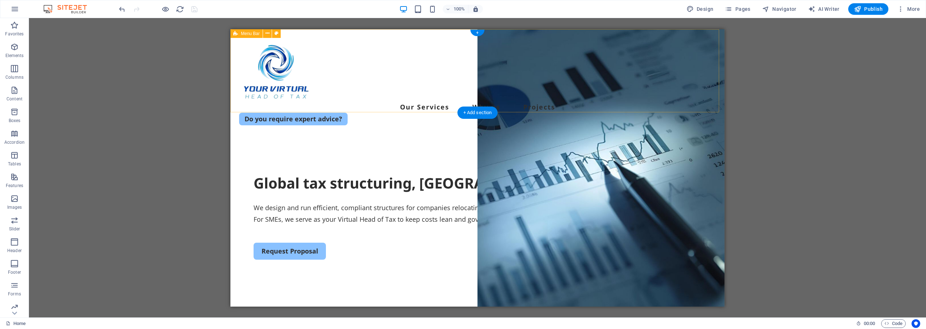
click at [437, 100] on div "Our Services Why us Projects Do you require expert advice?" at bounding box center [477, 83] width 494 height 108
click at [515, 47] on div "Our Services Why us Projects Do you require expert advice?" at bounding box center [477, 83] width 494 height 108
select select "header"
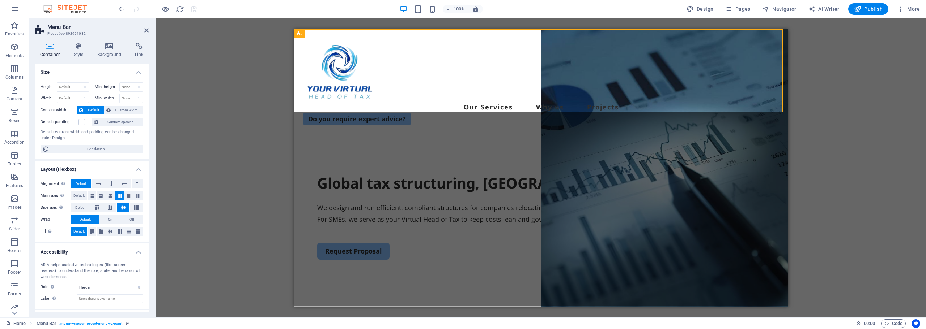
click at [815, 94] on div "Drag here to replace the existing content. Press “Ctrl” if you want to create a…" at bounding box center [540, 168] width 769 height 300
click at [487, 202] on div "We design and run efficient, compliant structures for companies relocating to—o…" at bounding box center [541, 214] width 448 height 24
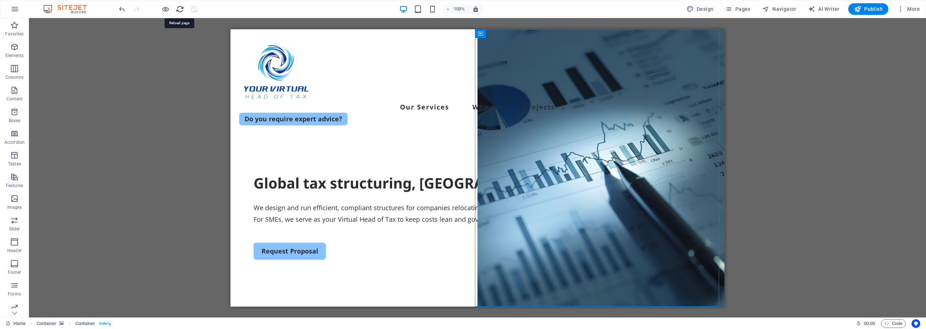
click at [179, 9] on icon "reload" at bounding box center [180, 9] width 8 height 8
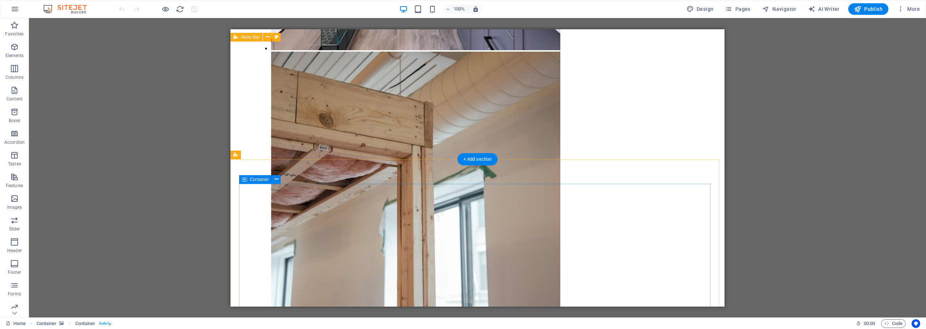
scroll to position [3285, 0]
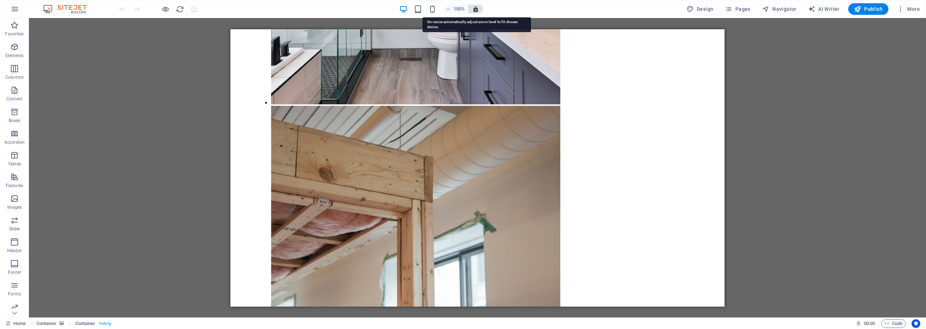
click at [476, 10] on icon "button" at bounding box center [475, 9] width 7 height 7
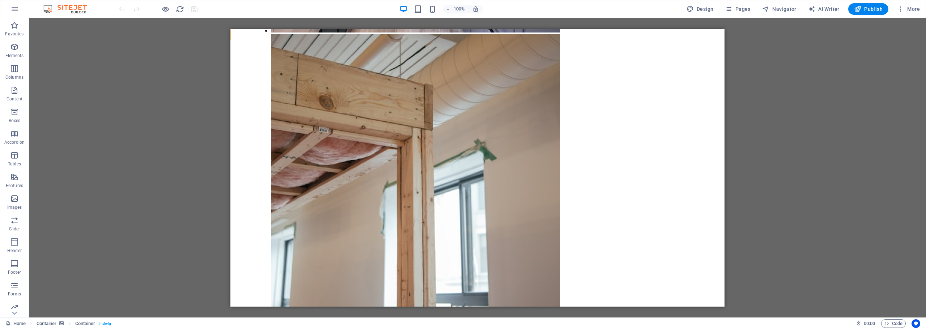
scroll to position [3358, 0]
click at [180, 10] on icon "reload" at bounding box center [180, 9] width 8 height 8
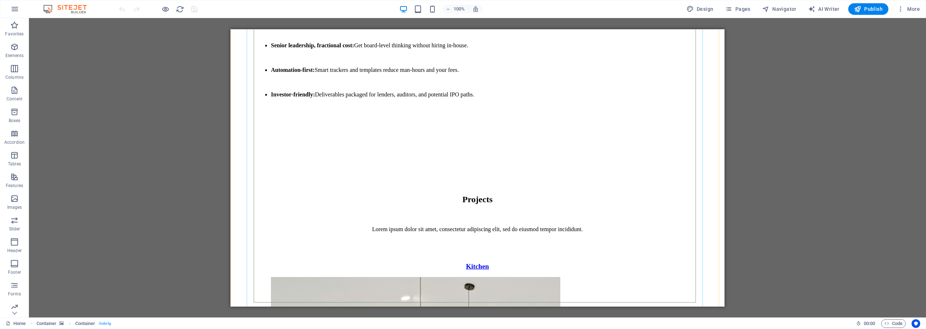
scroll to position [2495, 0]
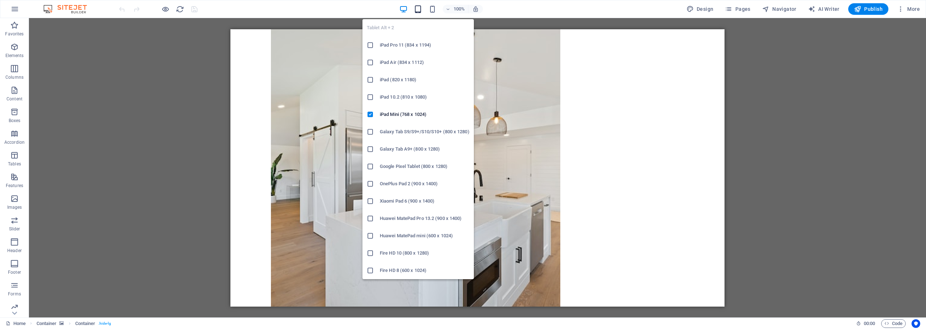
click at [421, 11] on icon "button" at bounding box center [418, 9] width 8 height 8
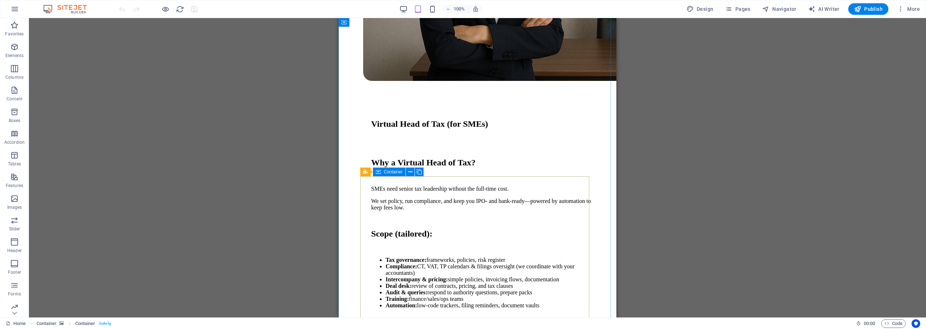
scroll to position [1446, 0]
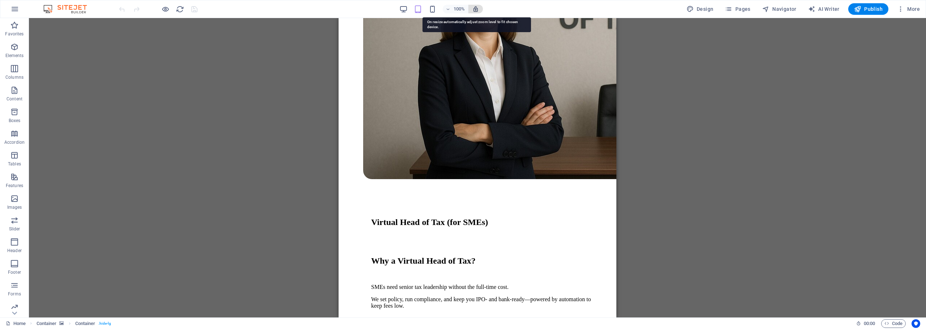
click at [476, 10] on icon "button" at bounding box center [475, 9] width 7 height 7
click at [181, 10] on icon "reload" at bounding box center [180, 9] width 8 height 8
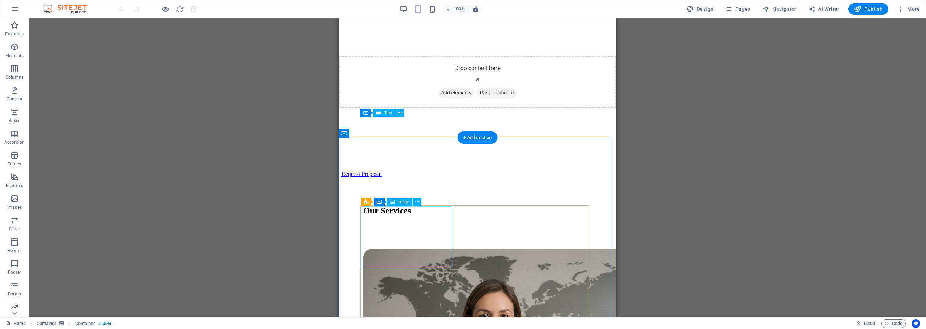
scroll to position [217, 0]
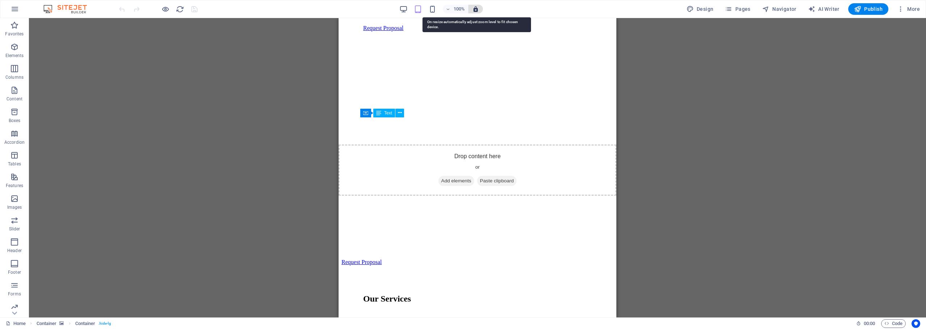
click at [475, 10] on icon "button" at bounding box center [475, 9] width 7 height 7
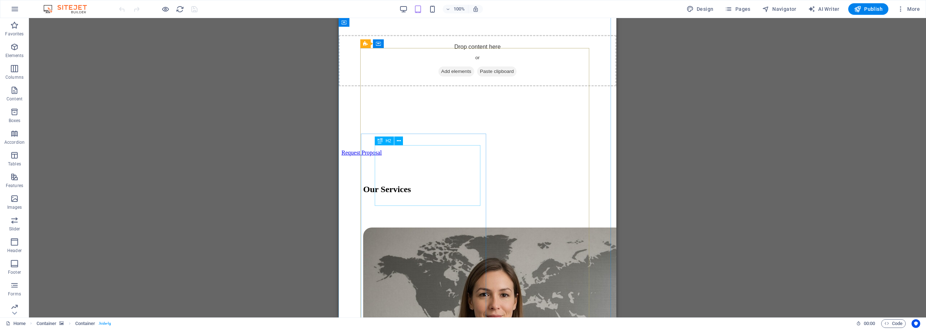
scroll to position [398, 0]
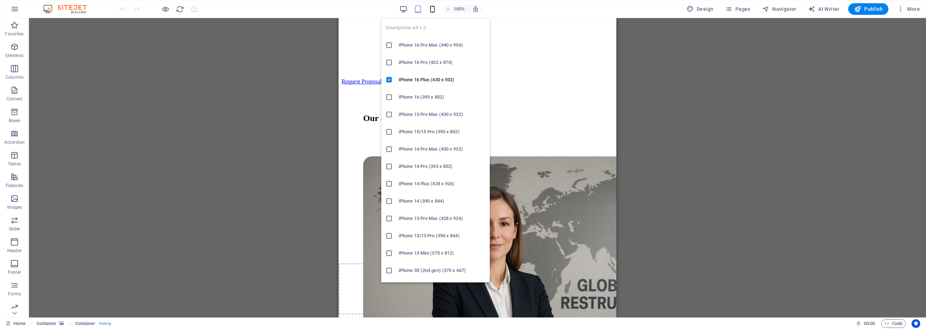
click at [435, 8] on icon "button" at bounding box center [432, 9] width 8 height 8
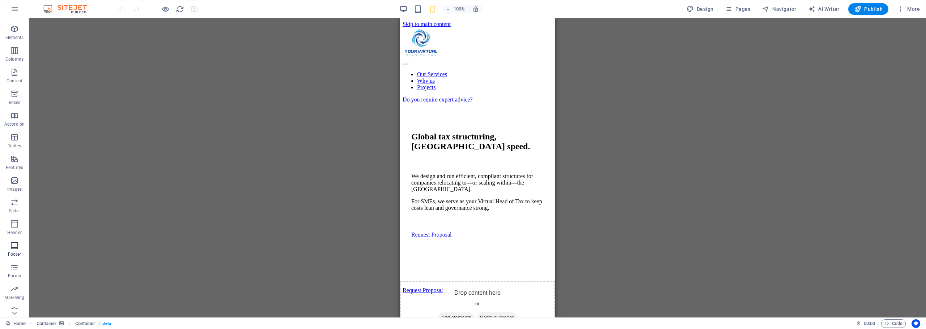
scroll to position [26, 0]
click at [13, 305] on icon "button" at bounding box center [14, 303] width 9 height 9
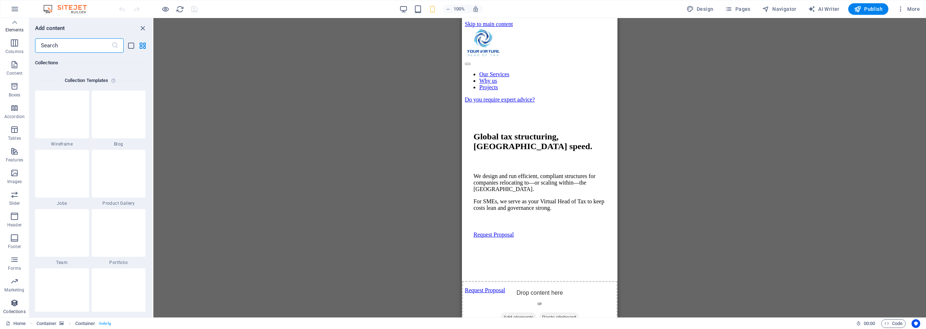
scroll to position [6619, 0]
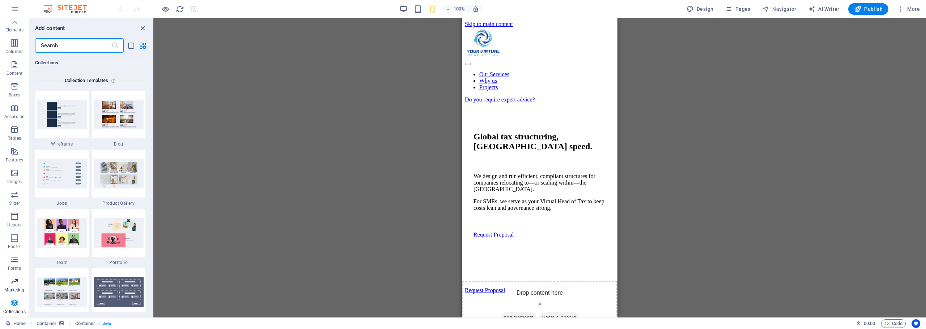
click at [14, 287] on p "Marketing" at bounding box center [14, 290] width 20 height 6
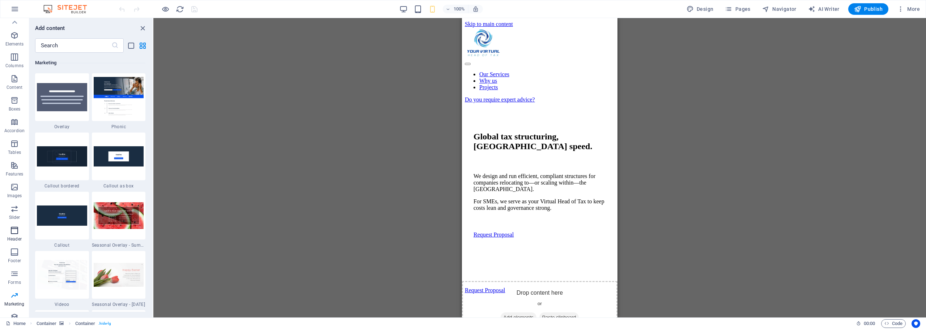
scroll to position [0, 0]
click at [18, 10] on icon "button" at bounding box center [14, 9] width 9 height 9
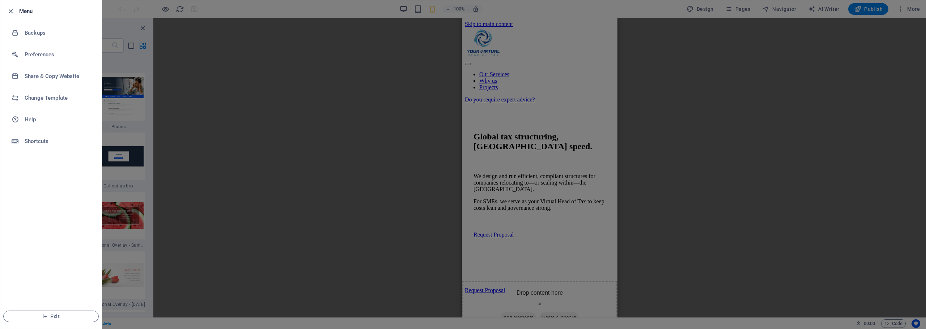
click at [15, 11] on div at bounding box center [12, 11] width 13 height 9
click at [7, 11] on icon "button" at bounding box center [11, 11] width 8 height 8
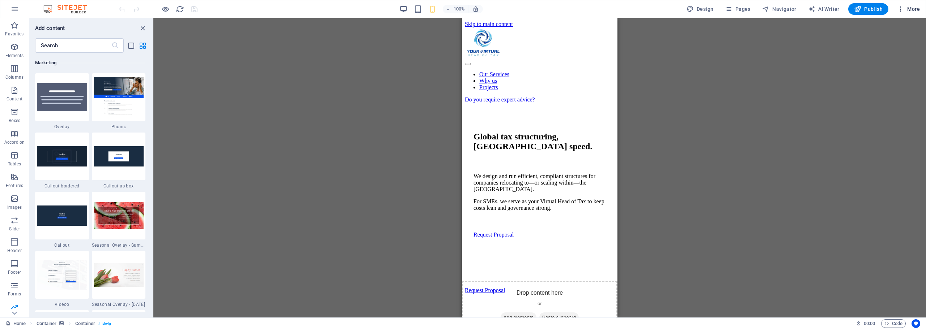
click at [914, 10] on span "More" at bounding box center [908, 8] width 23 height 7
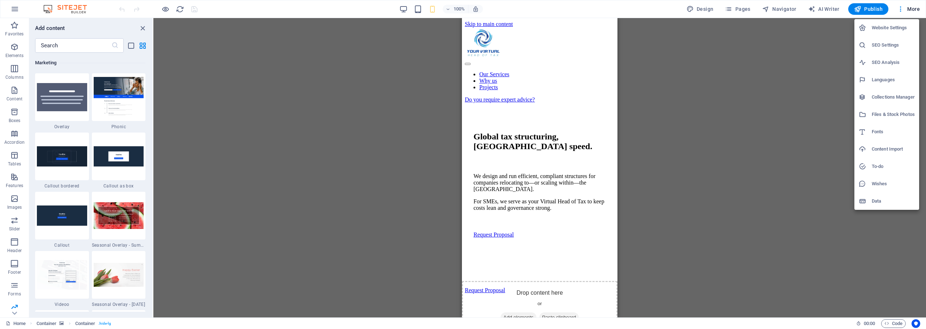
click at [783, 158] on div at bounding box center [463, 164] width 926 height 329
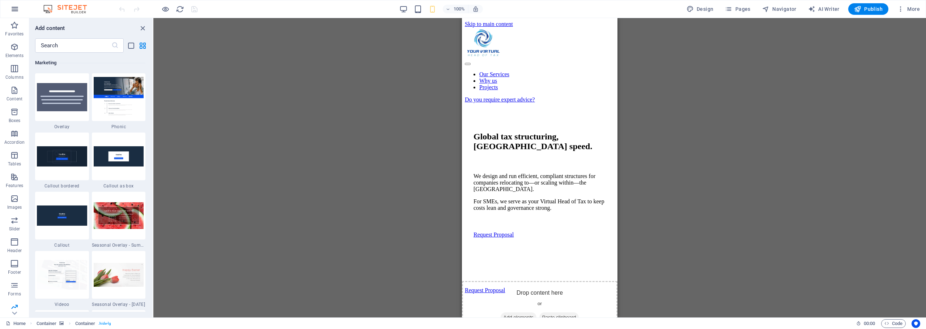
click at [13, 7] on icon "button" at bounding box center [14, 9] width 9 height 9
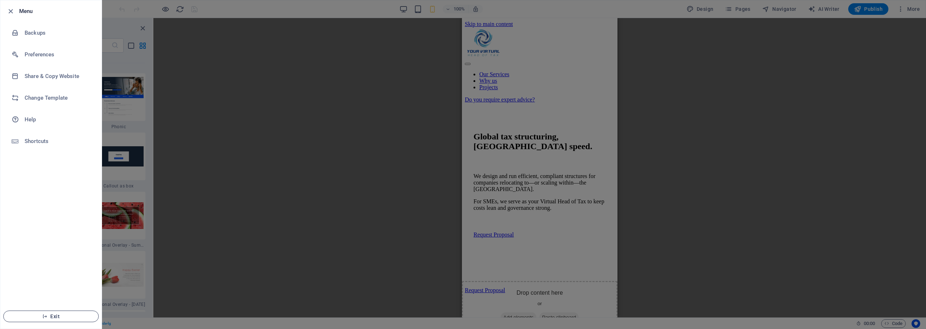
click at [56, 317] on span "Exit" at bounding box center [50, 317] width 83 height 6
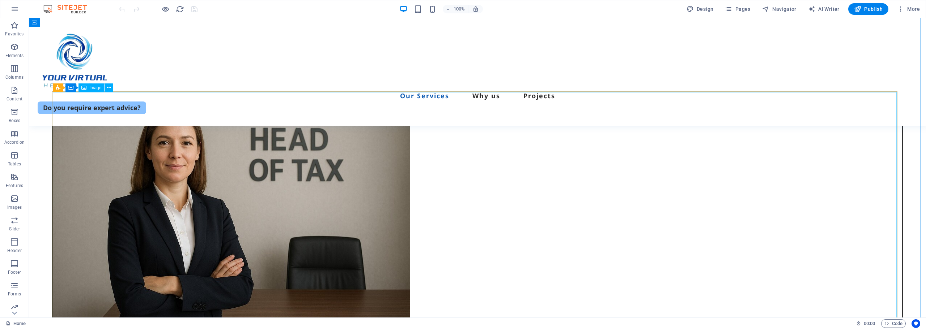
scroll to position [1519, 0]
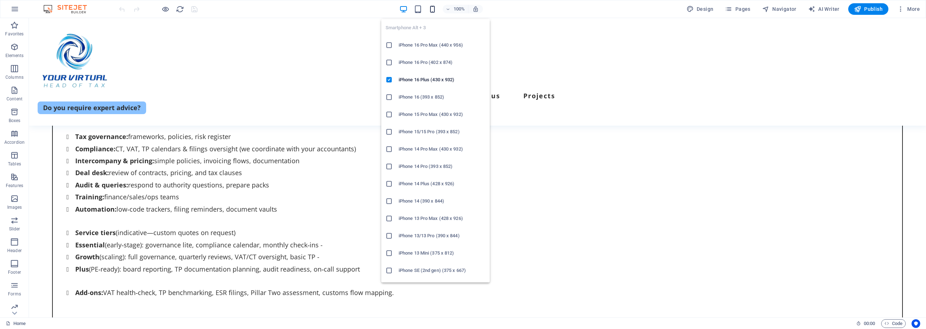
click at [432, 10] on icon "button" at bounding box center [432, 9] width 8 height 8
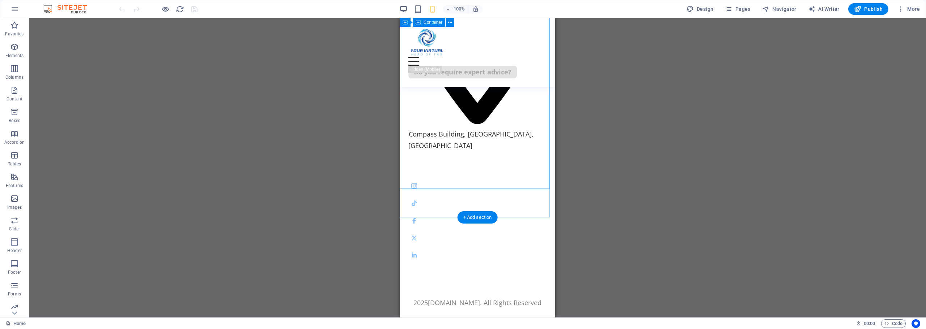
scroll to position [5100, 0]
click at [908, 8] on span "More" at bounding box center [908, 8] width 23 height 7
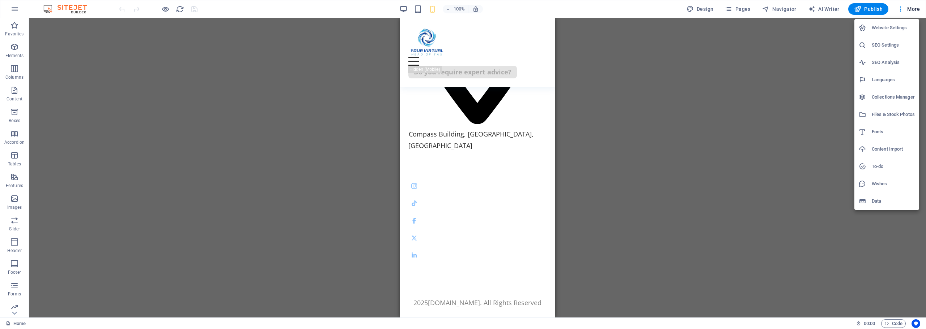
click at [883, 25] on h6 "Website Settings" at bounding box center [892, 28] width 43 height 9
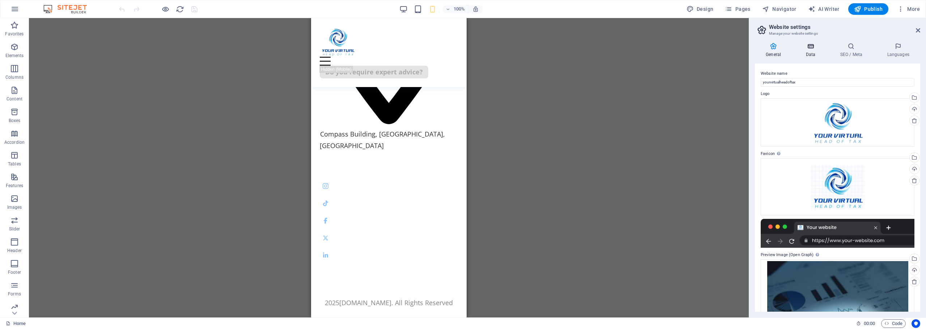
click at [808, 47] on icon at bounding box center [809, 46] width 31 height 7
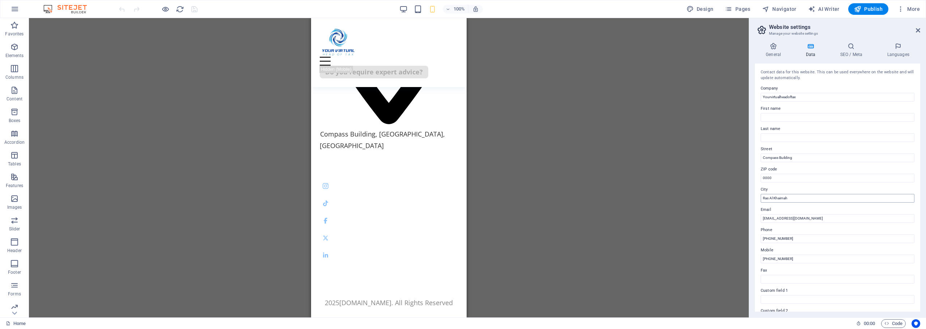
scroll to position [99, 0]
click at [917, 33] on link at bounding box center [918, 30] width 4 height 6
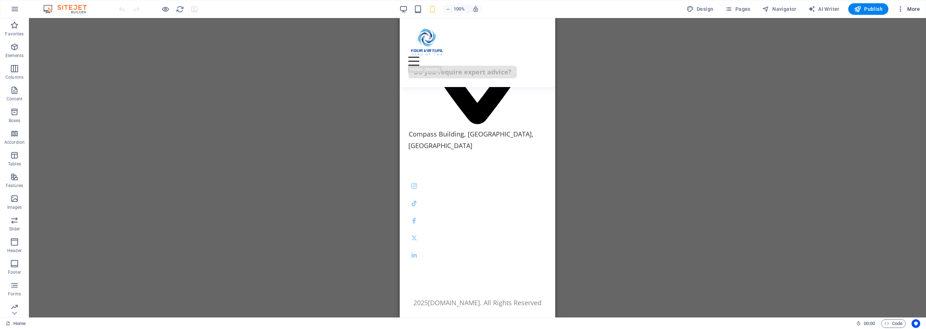
click at [916, 10] on span "More" at bounding box center [908, 8] width 23 height 7
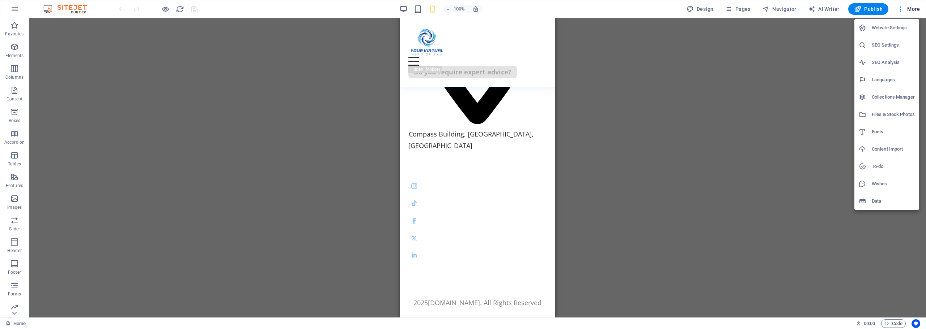
click at [879, 205] on h6 "Data" at bounding box center [892, 201] width 43 height 9
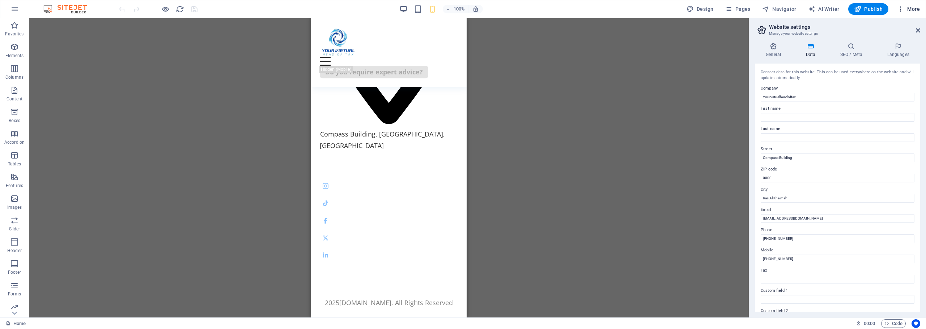
click at [913, 8] on span "More" at bounding box center [908, 8] width 23 height 7
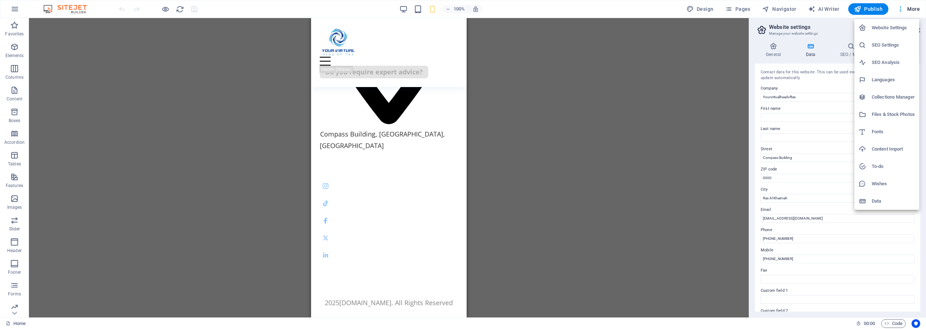
click at [875, 184] on h6 "Wishes" at bounding box center [892, 184] width 43 height 9
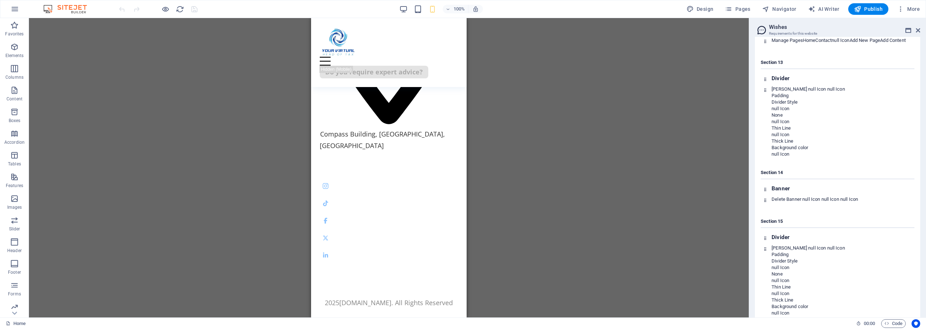
scroll to position [982, 0]
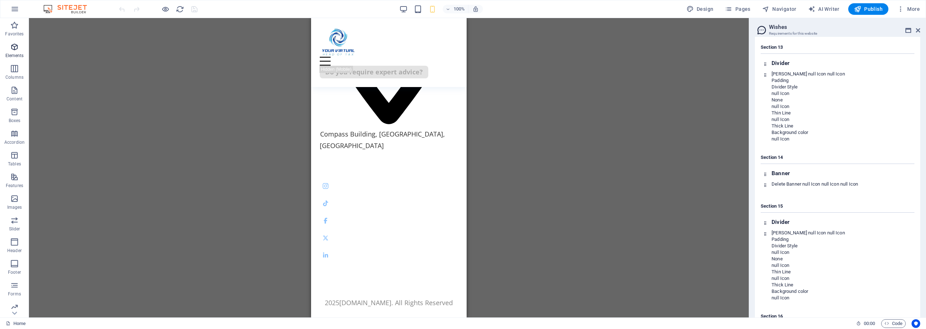
click at [14, 54] on p "Elements" at bounding box center [14, 56] width 18 height 6
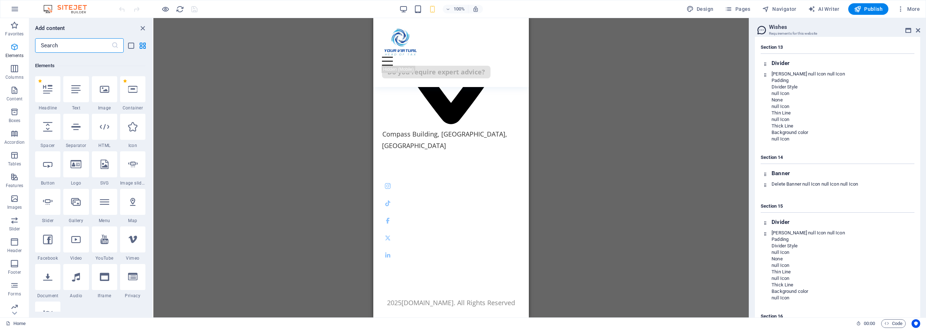
scroll to position [77, 0]
click at [286, 80] on div "Drag here to replace the existing content. Press “Ctrl” if you want to create a…" at bounding box center [450, 168] width 595 height 300
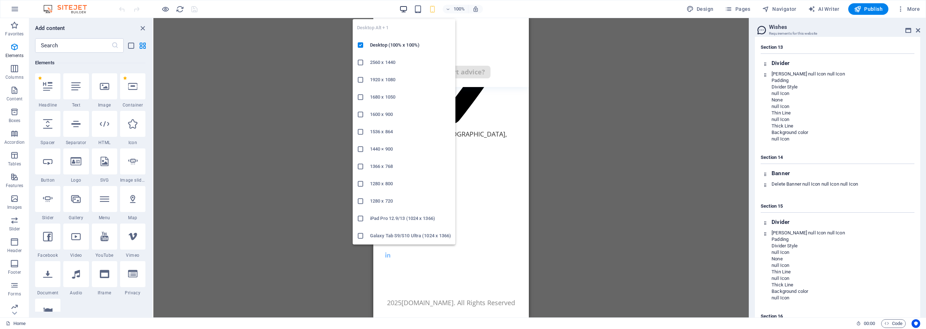
click at [404, 9] on icon "button" at bounding box center [403, 9] width 8 height 8
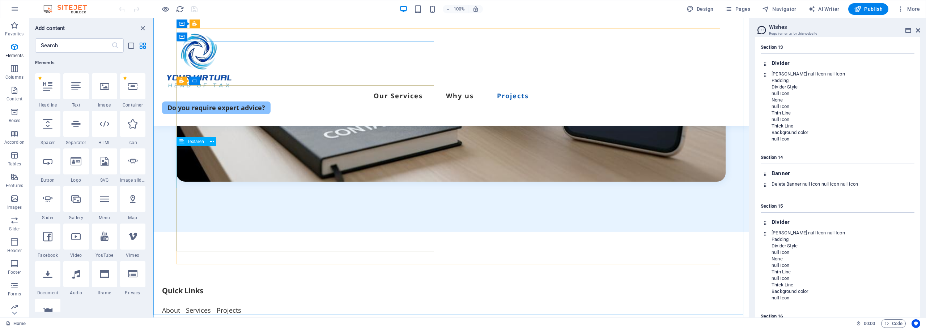
scroll to position [3350, 0]
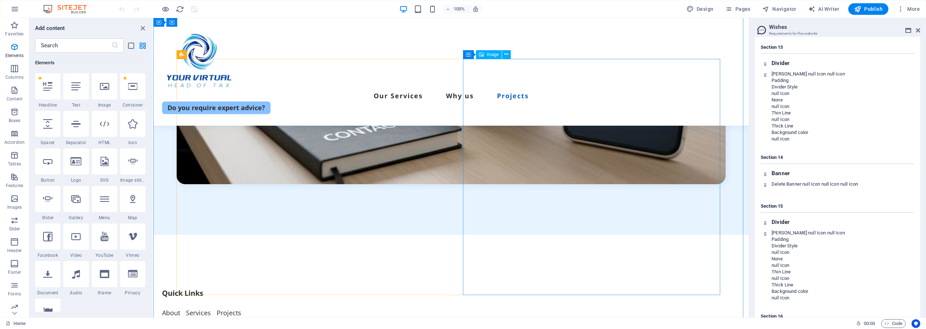
select select "%"
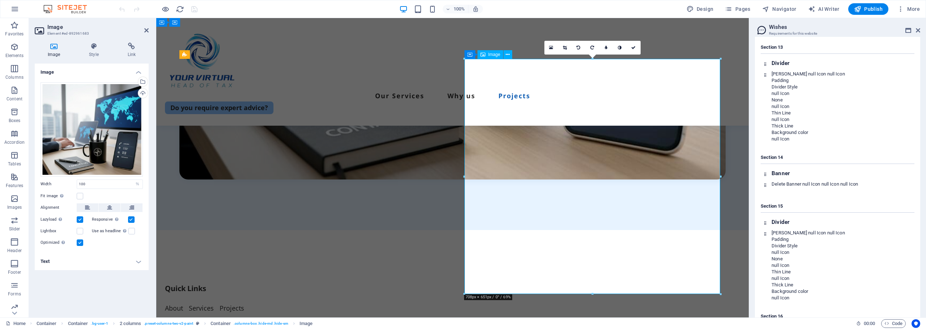
scroll to position [3345, 0]
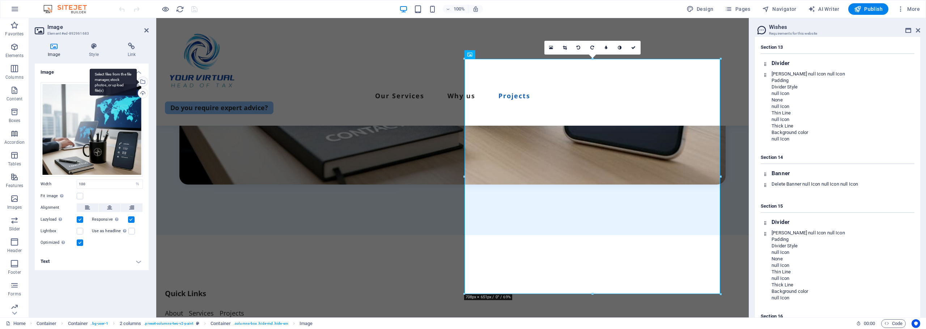
click at [144, 80] on div "Select files from the file manager, stock photos, or upload file(s)" at bounding box center [142, 82] width 11 height 11
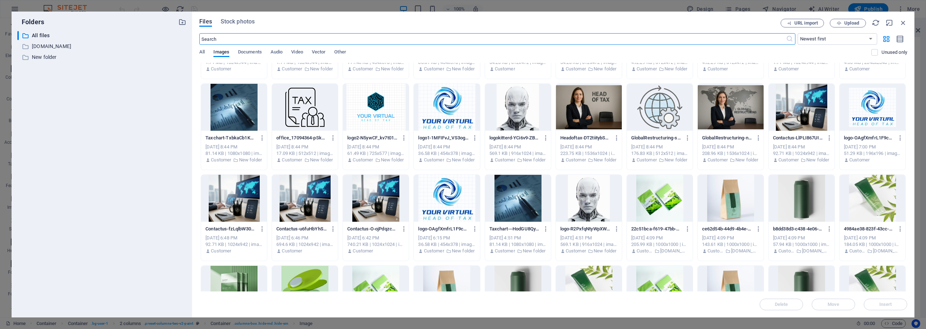
scroll to position [108, 0]
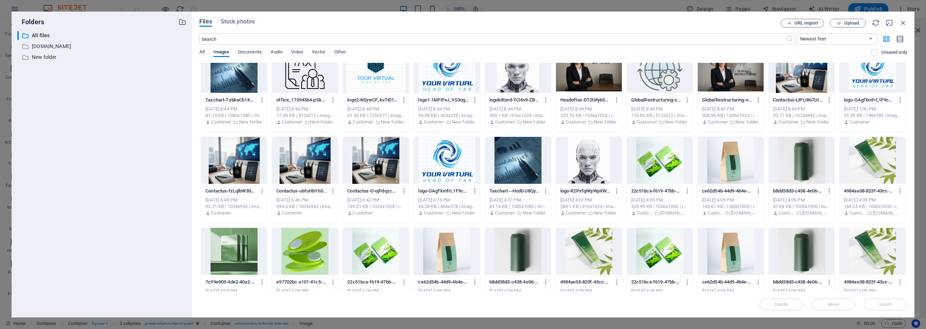
click at [654, 155] on div at bounding box center [660, 160] width 66 height 47
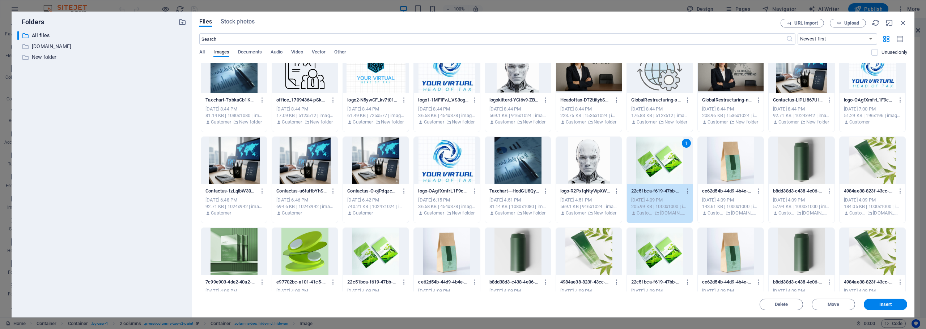
click at [721, 165] on div at bounding box center [731, 160] width 66 height 47
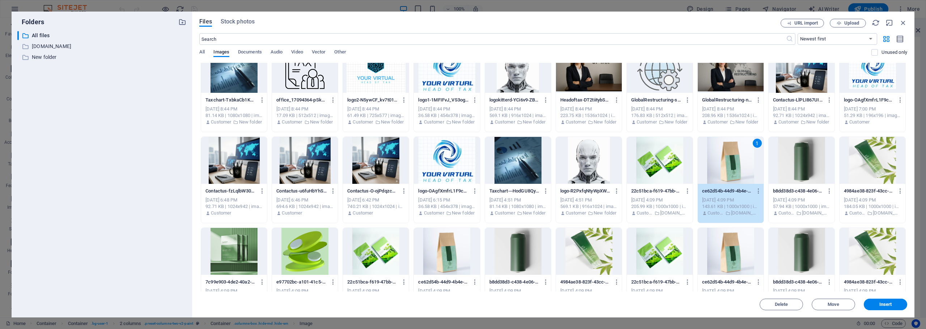
click at [673, 165] on div at bounding box center [660, 160] width 66 height 47
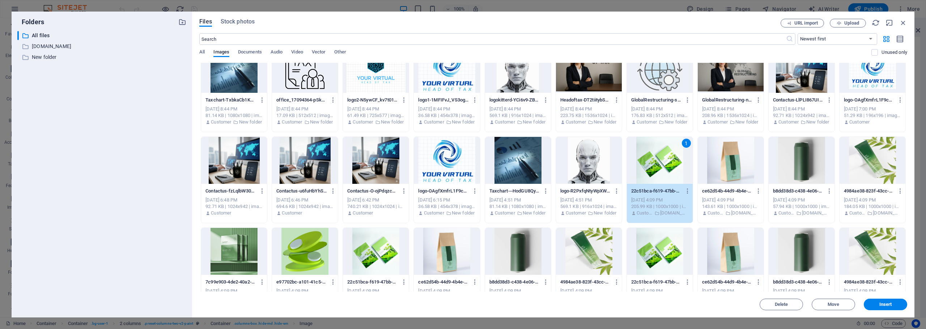
click at [716, 164] on div at bounding box center [731, 160] width 66 height 47
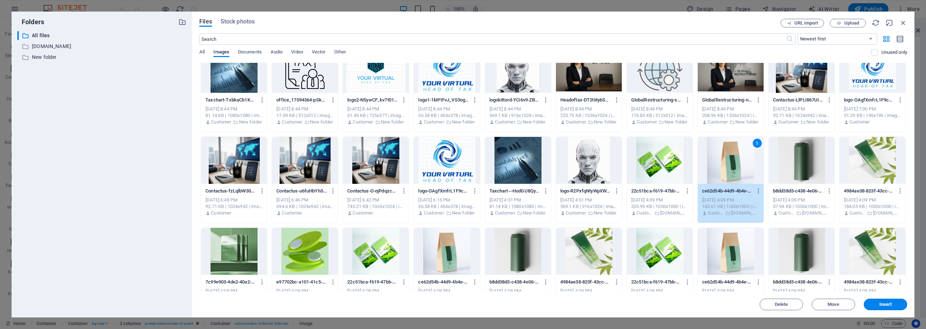
click at [678, 164] on div at bounding box center [660, 160] width 66 height 47
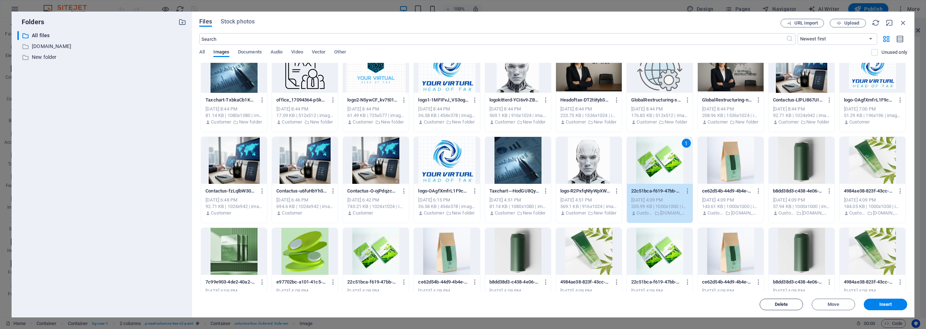
click at [780, 303] on span "Delete" at bounding box center [781, 305] width 13 height 4
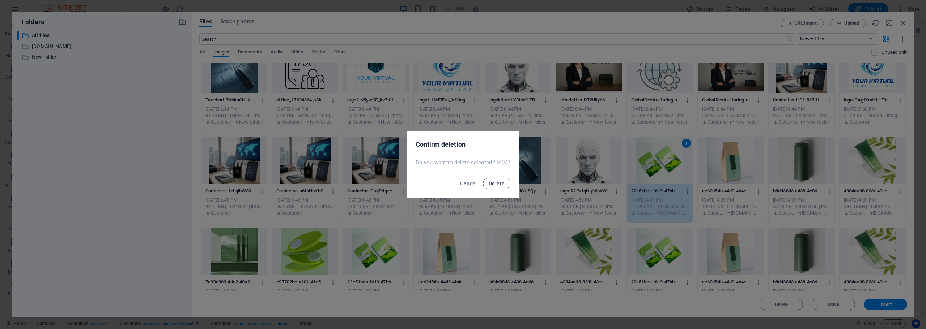
click at [496, 183] on span "Delete" at bounding box center [497, 184] width 16 height 6
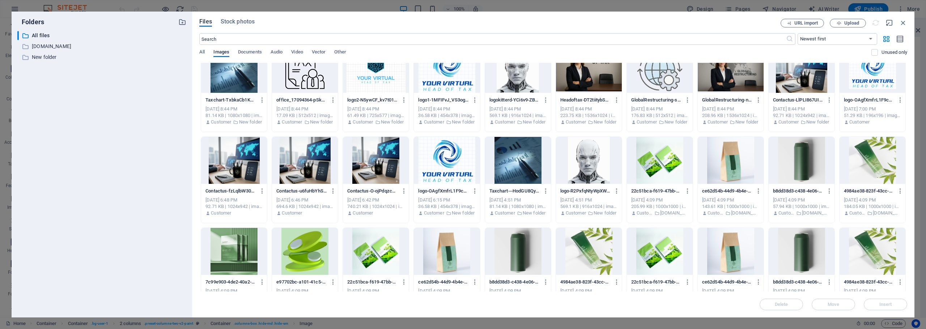
scroll to position [943, 0]
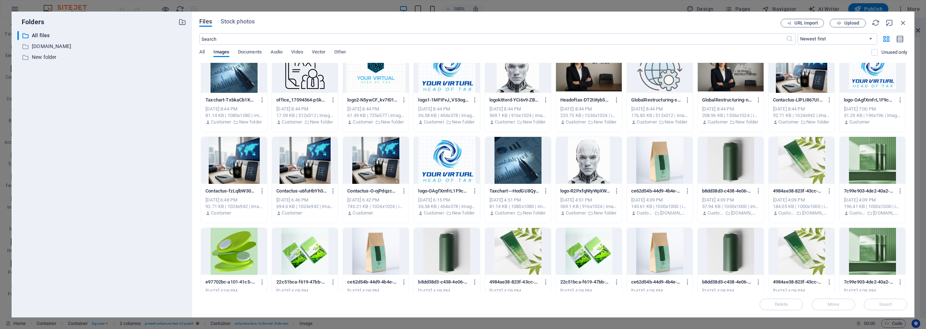
click at [669, 161] on div at bounding box center [660, 160] width 66 height 47
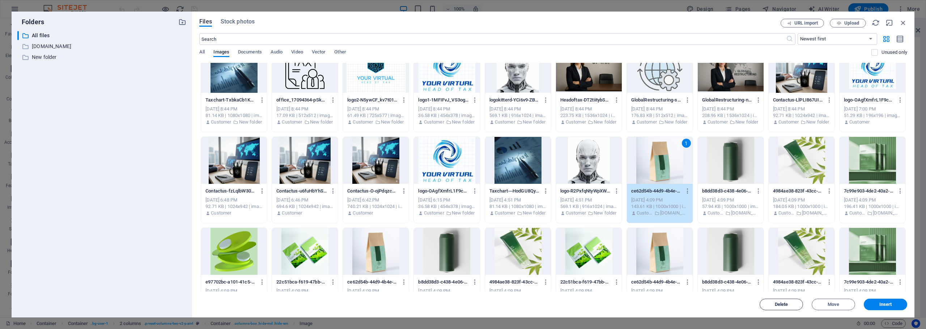
click at [772, 304] on span "Delete" at bounding box center [781, 305] width 37 height 4
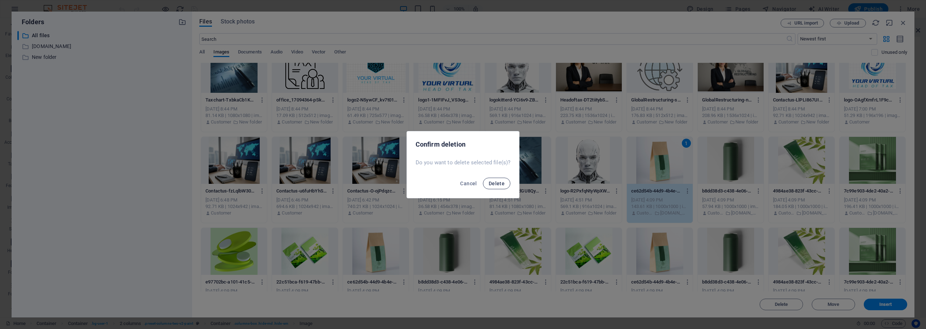
click at [492, 183] on span "Delete" at bounding box center [497, 184] width 16 height 6
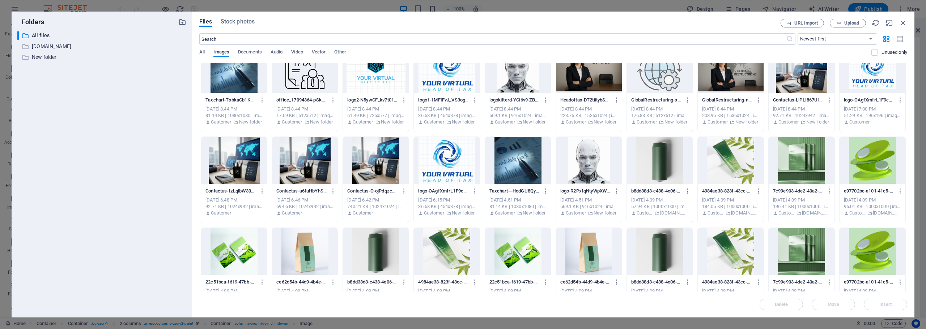
click at [655, 165] on div at bounding box center [660, 160] width 66 height 47
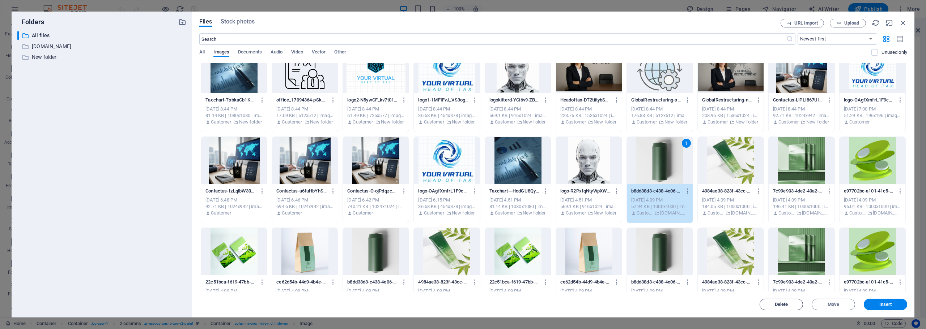
click at [774, 304] on span "Delete" at bounding box center [781, 305] width 37 height 4
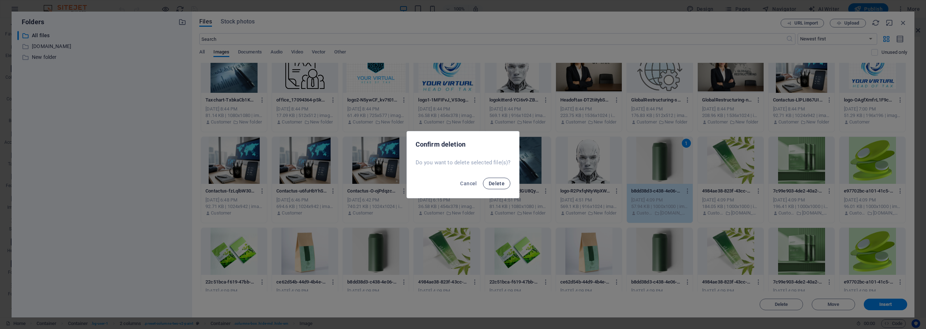
click at [497, 184] on span "Delete" at bounding box center [497, 184] width 16 height 6
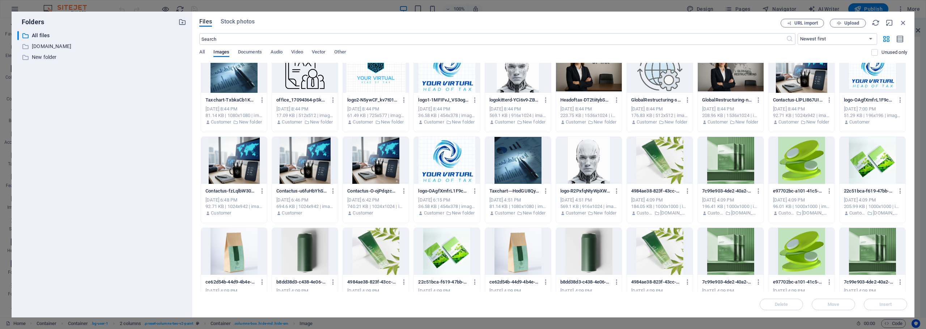
click at [655, 165] on div at bounding box center [660, 160] width 66 height 47
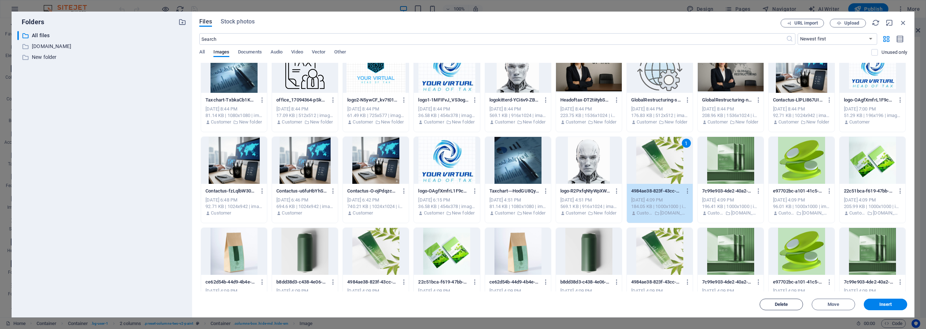
click at [781, 307] on span "Delete" at bounding box center [781, 305] width 13 height 4
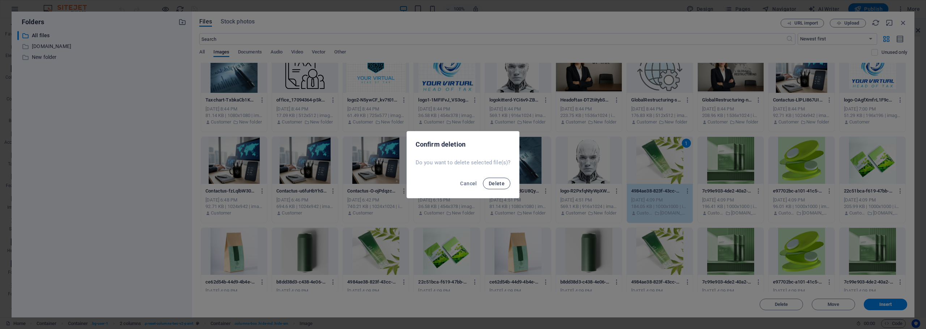
click at [495, 182] on span "Delete" at bounding box center [497, 184] width 16 height 6
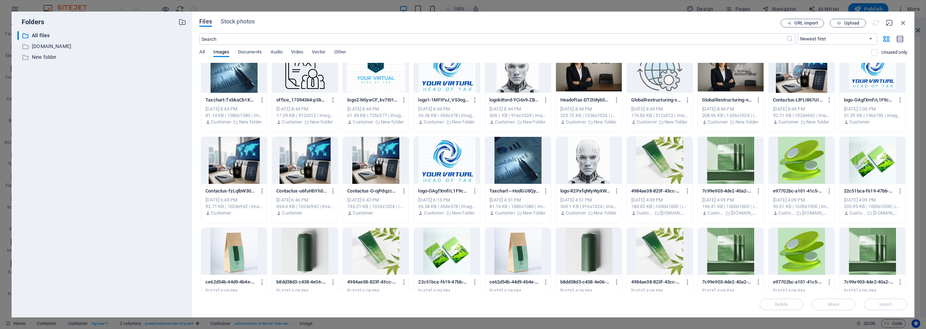
scroll to position [907, 0]
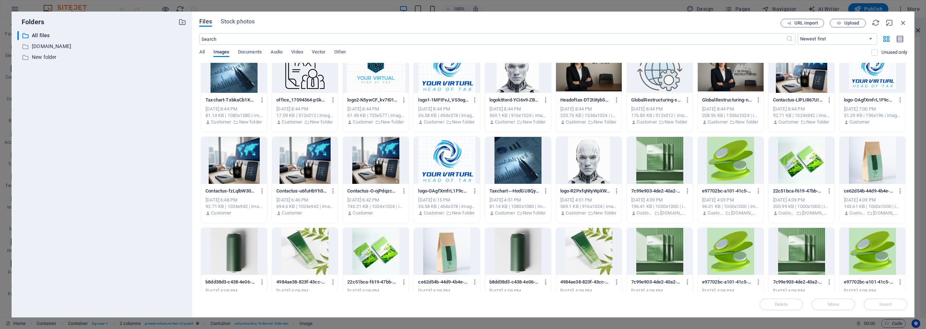
click at [657, 162] on div at bounding box center [660, 160] width 66 height 47
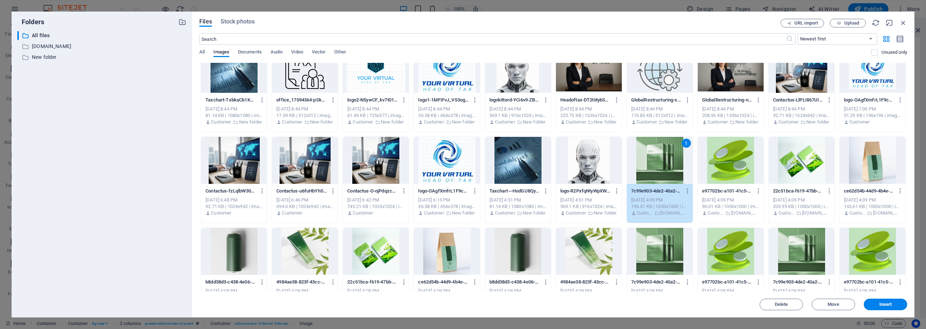
click at [721, 153] on div at bounding box center [731, 160] width 66 height 47
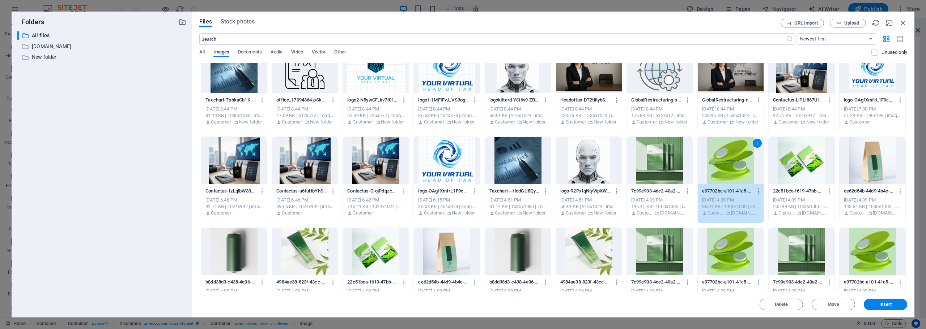
click at [649, 153] on div at bounding box center [660, 160] width 66 height 47
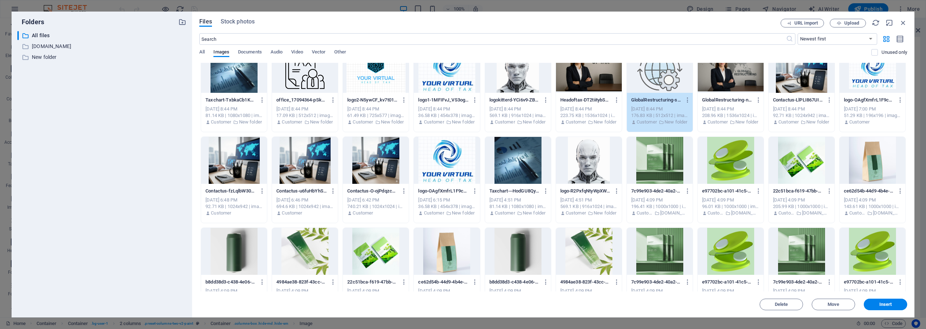
click at [648, 156] on div at bounding box center [660, 160] width 66 height 47
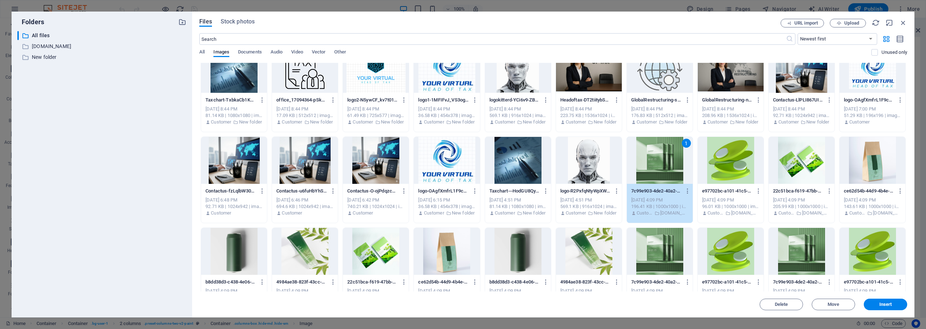
scroll to position [3262, 0]
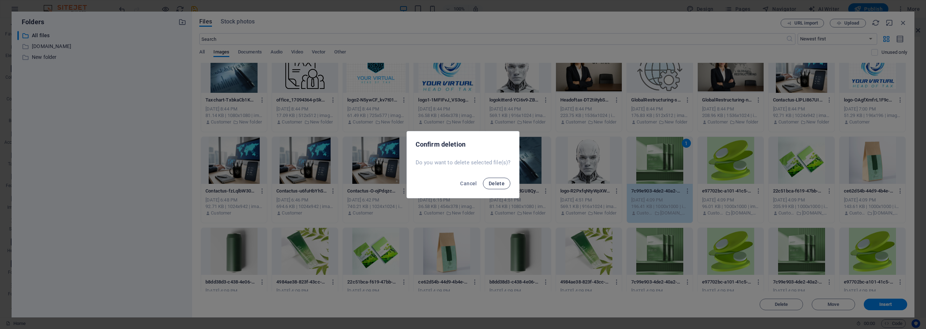
click at [486, 187] on button "Delete" at bounding box center [496, 184] width 27 height 12
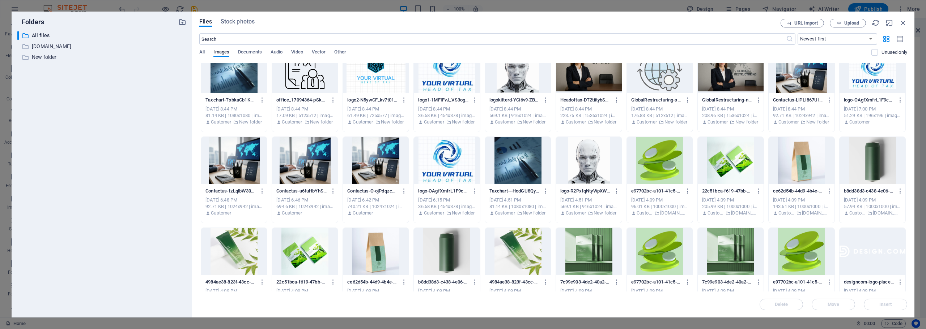
click at [656, 159] on div at bounding box center [660, 160] width 66 height 47
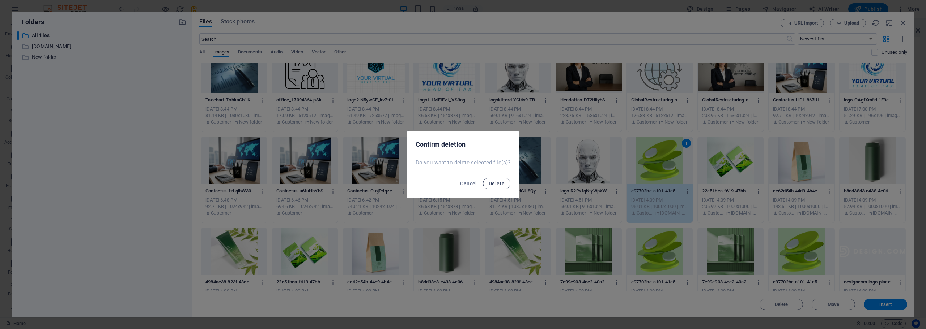
click at [492, 182] on span "Delete" at bounding box center [497, 184] width 16 height 6
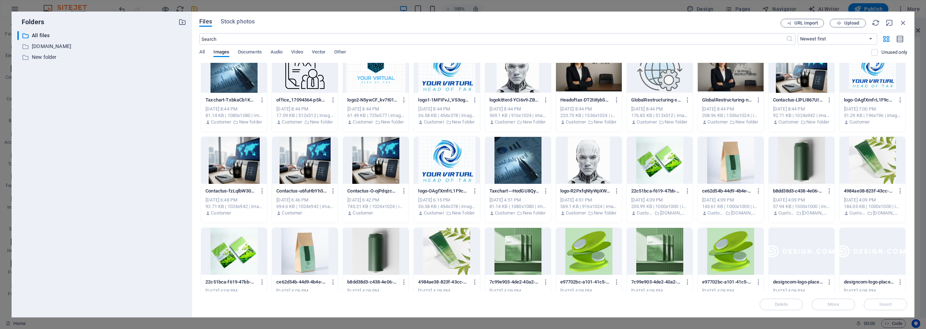
scroll to position [871, 0]
click at [642, 160] on div at bounding box center [660, 160] width 66 height 47
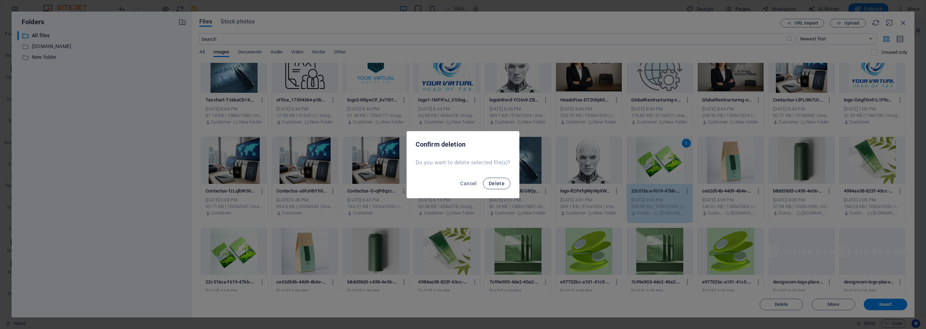
click at [487, 184] on button "Delete" at bounding box center [496, 184] width 27 height 12
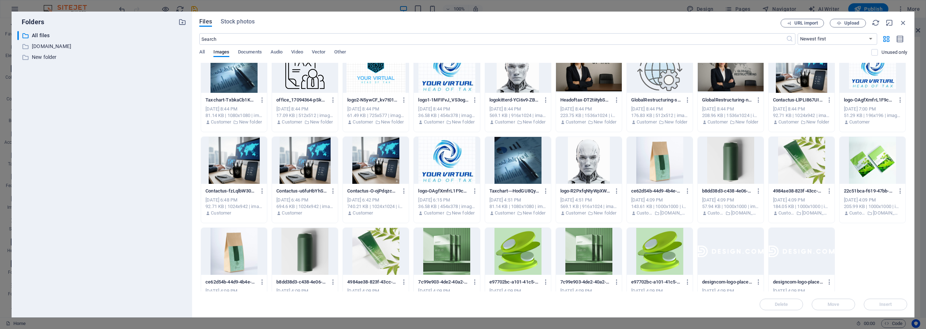
click at [658, 158] on div at bounding box center [660, 160] width 66 height 47
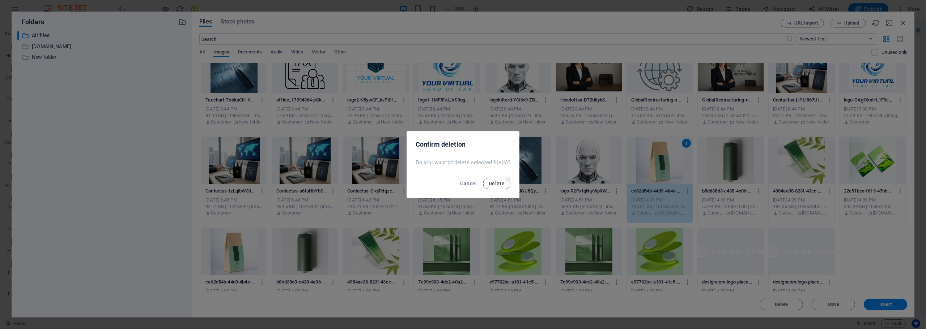
click at [498, 186] on span "Delete" at bounding box center [497, 184] width 16 height 6
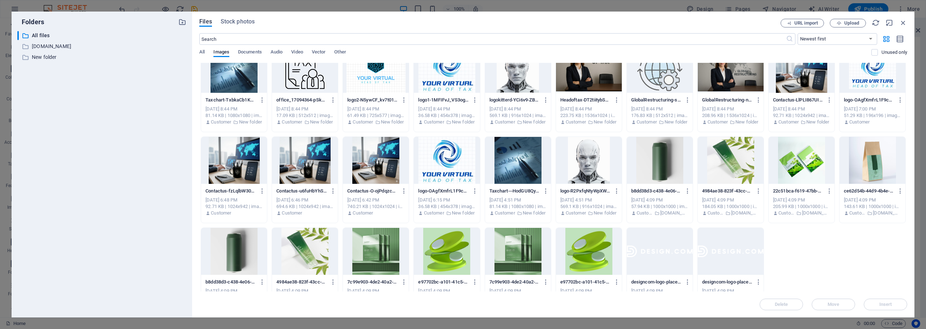
click at [653, 160] on div at bounding box center [660, 160] width 66 height 47
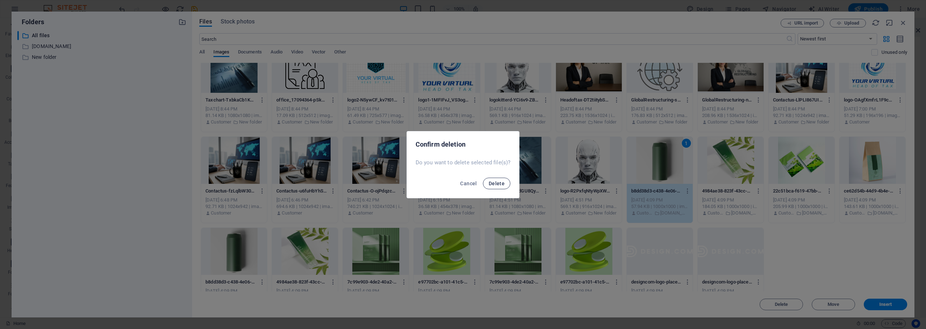
click at [500, 182] on span "Delete" at bounding box center [497, 184] width 16 height 6
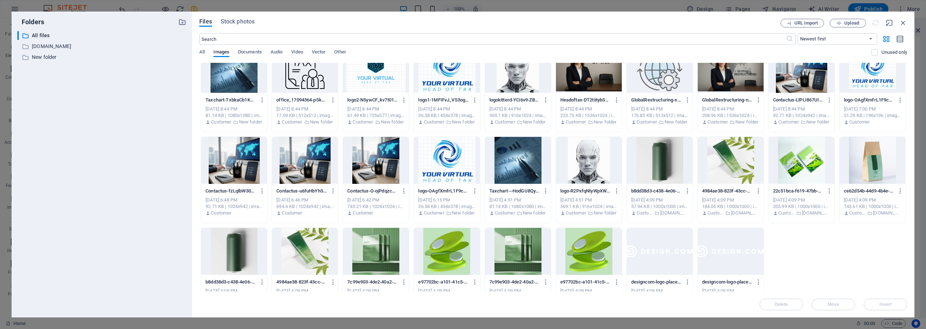
scroll to position [832, 0]
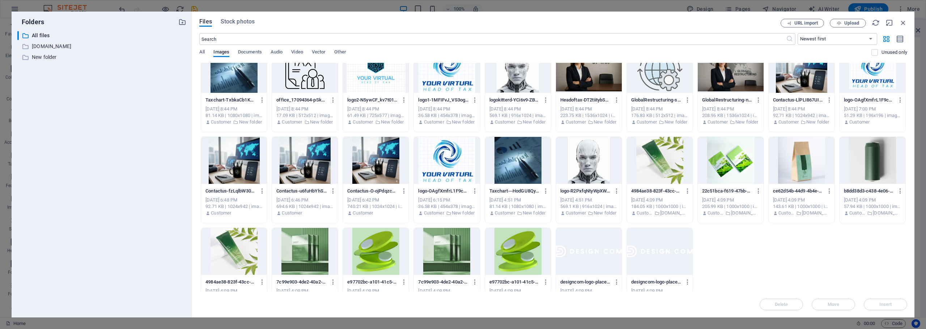
click at [658, 154] on div at bounding box center [660, 160] width 66 height 47
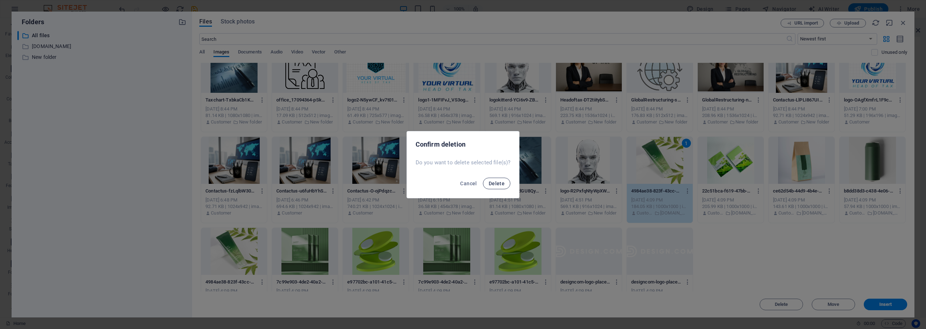
click at [493, 181] on span "Delete" at bounding box center [497, 184] width 16 height 6
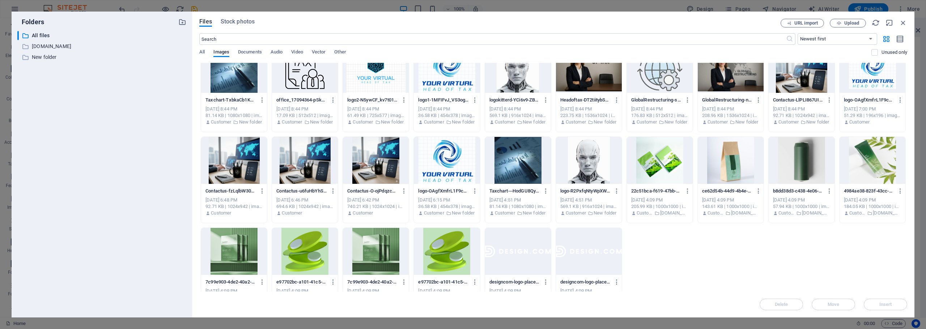
click at [655, 150] on div at bounding box center [660, 160] width 66 height 47
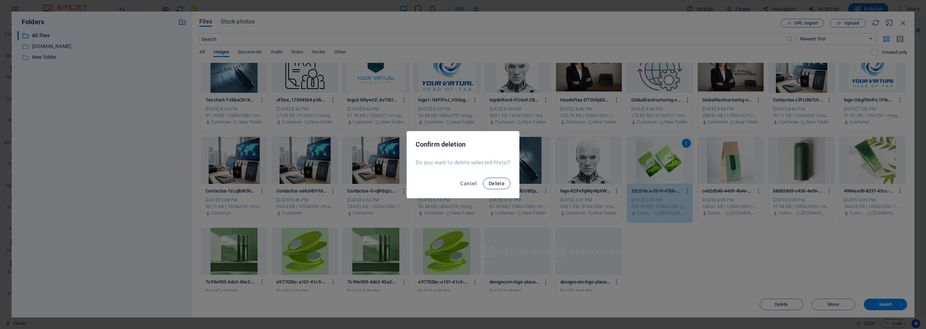
click at [498, 186] on span "Delete" at bounding box center [497, 184] width 16 height 6
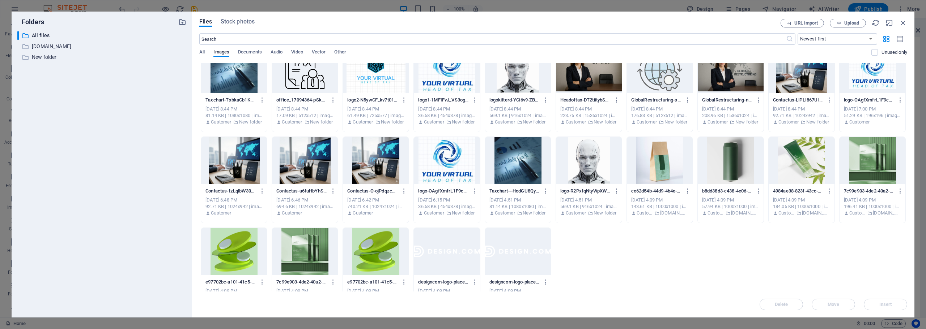
click at [671, 158] on div at bounding box center [660, 160] width 66 height 47
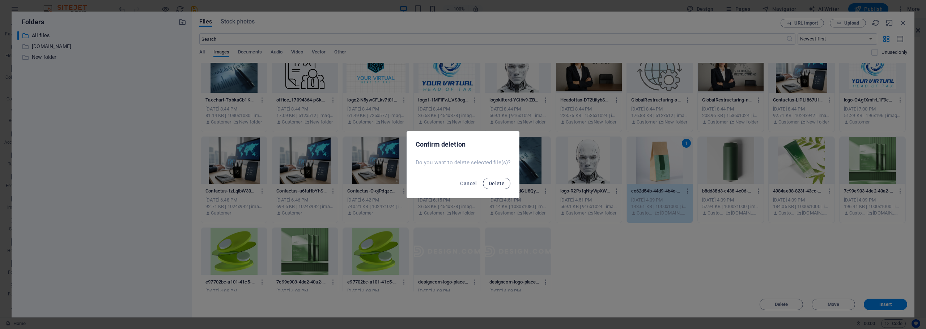
click at [495, 182] on span "Delete" at bounding box center [497, 184] width 16 height 6
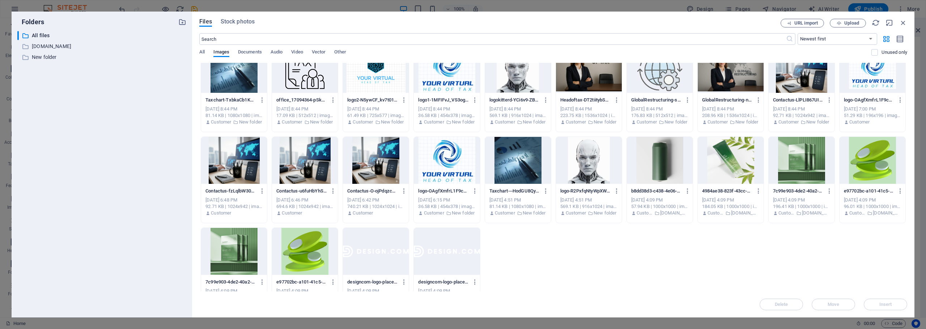
scroll to position [793, 0]
click at [659, 156] on div at bounding box center [660, 160] width 66 height 47
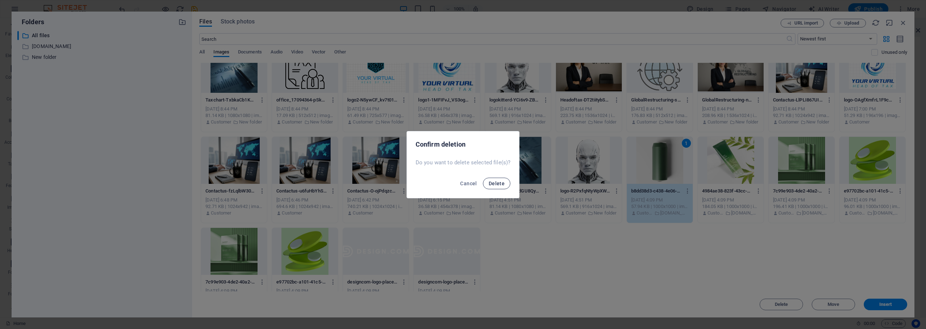
click at [502, 184] on span "Delete" at bounding box center [497, 184] width 16 height 6
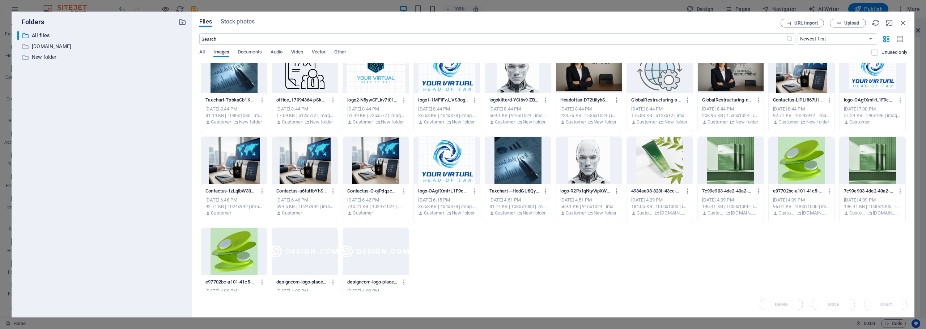
click at [657, 159] on div at bounding box center [660, 160] width 66 height 47
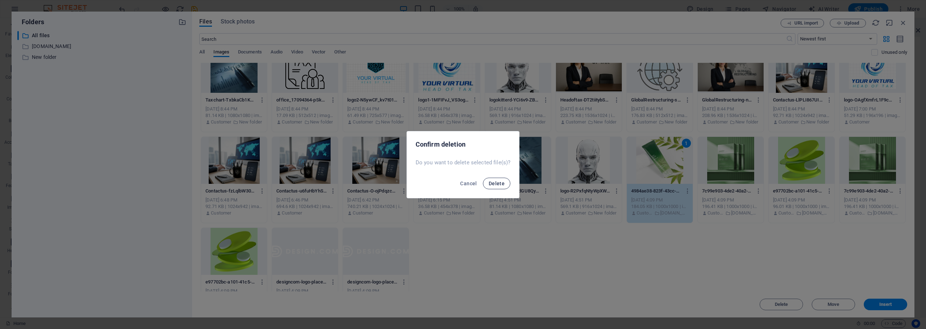
click at [498, 183] on span "Delete" at bounding box center [497, 184] width 16 height 6
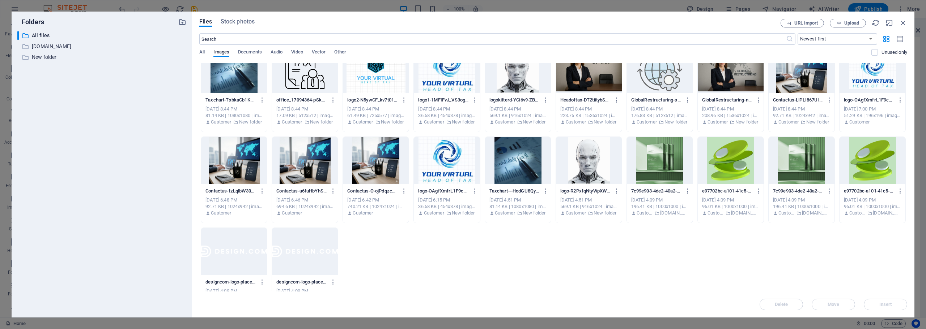
click at [668, 159] on div at bounding box center [660, 160] width 66 height 47
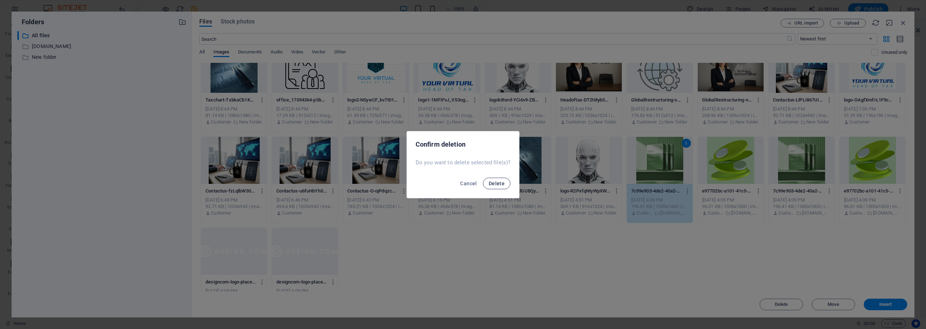
click at [499, 181] on span "Delete" at bounding box center [497, 184] width 16 height 6
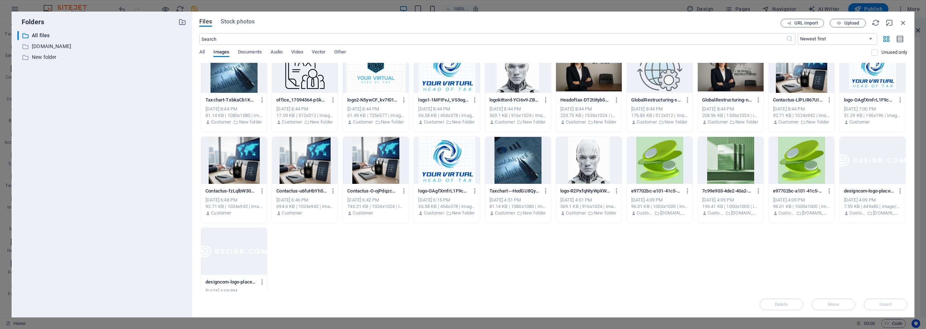
scroll to position [754, 0]
click at [649, 158] on div at bounding box center [660, 160] width 66 height 47
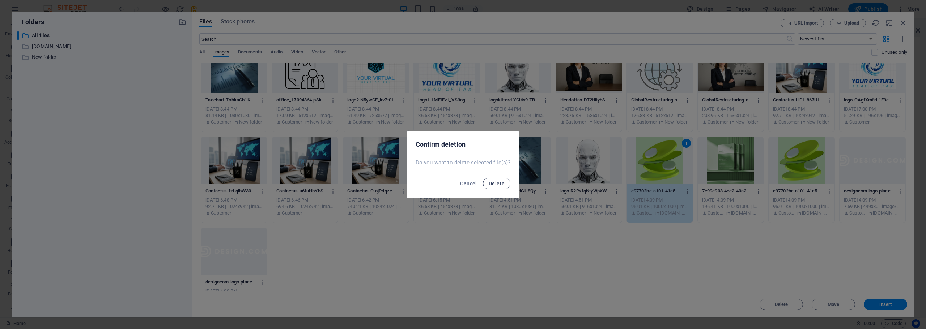
click at [501, 185] on span "Delete" at bounding box center [497, 184] width 16 height 6
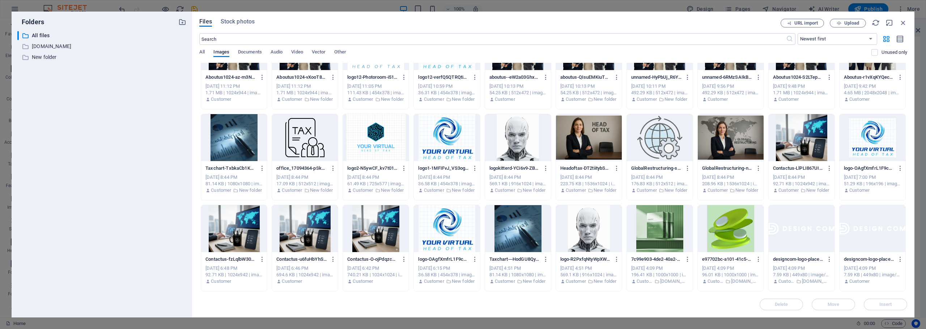
scroll to position [40, 0]
click at [664, 218] on div at bounding box center [660, 228] width 66 height 47
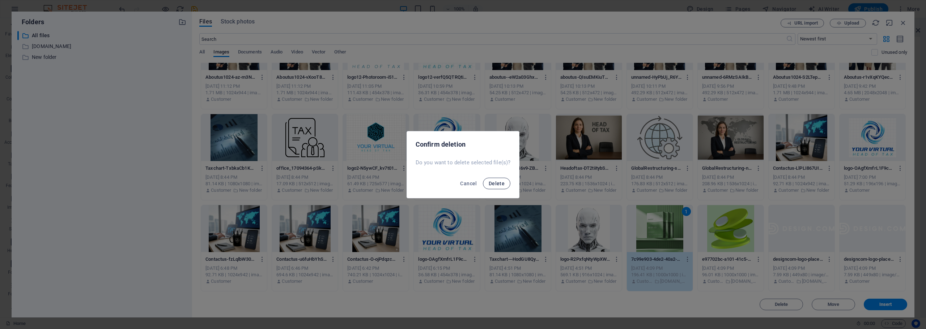
click at [497, 180] on button "Delete" at bounding box center [496, 184] width 27 height 12
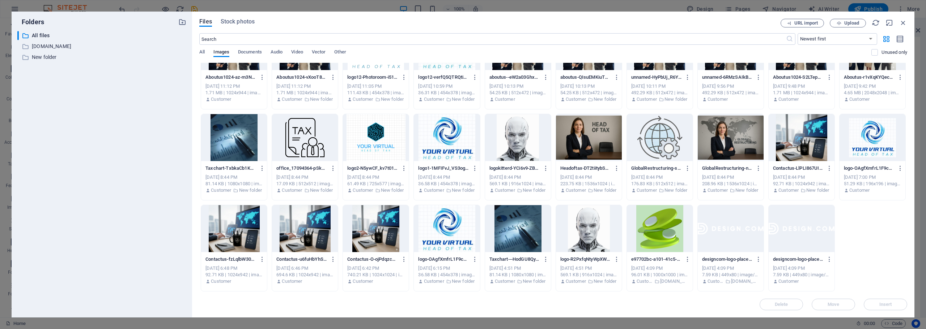
click at [662, 226] on div at bounding box center [660, 228] width 66 height 47
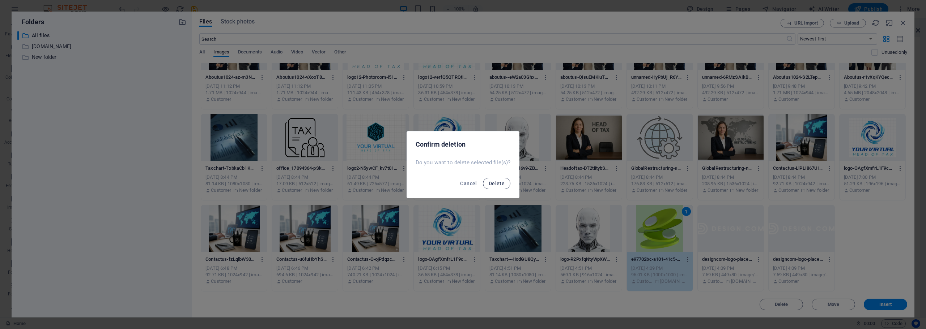
click at [495, 182] on span "Delete" at bounding box center [497, 184] width 16 height 6
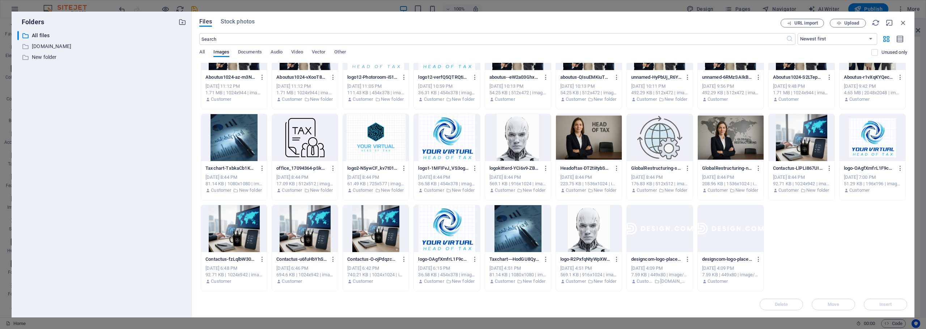
scroll to position [718, 0]
click at [654, 236] on div at bounding box center [660, 228] width 66 height 47
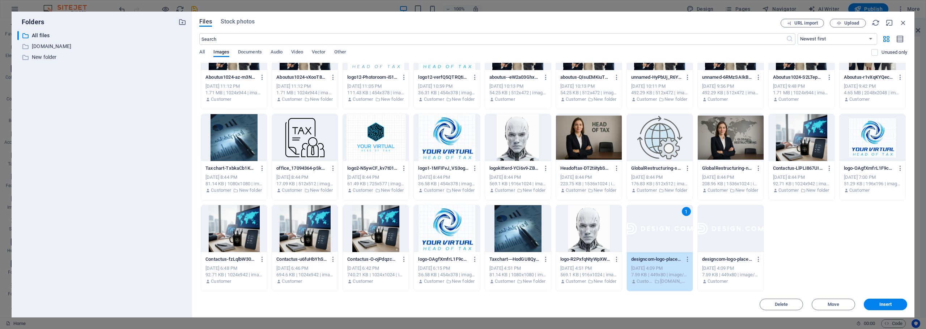
click at [723, 236] on div at bounding box center [731, 228] width 66 height 47
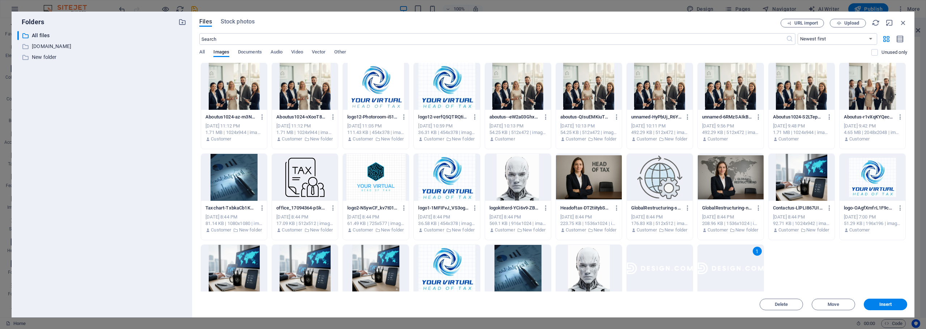
scroll to position [0, 0]
click at [373, 274] on div at bounding box center [376, 269] width 66 height 47
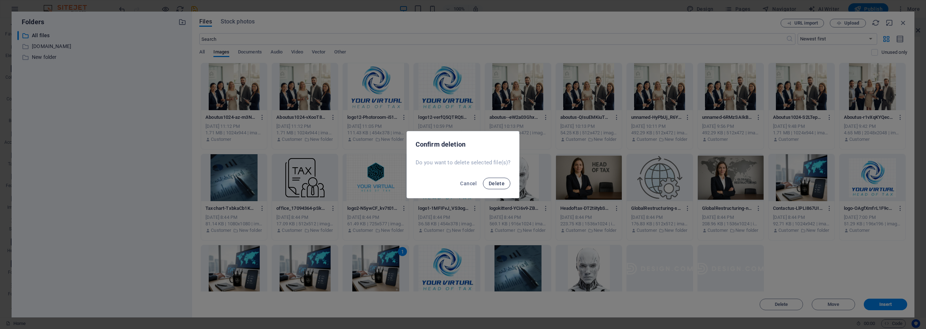
click at [502, 183] on span "Delete" at bounding box center [497, 184] width 16 height 6
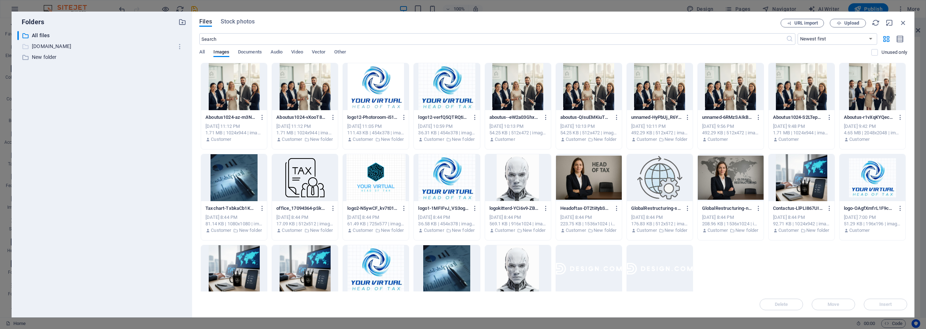
click at [46, 46] on p "[DOMAIN_NAME]" at bounding box center [102, 46] width 141 height 8
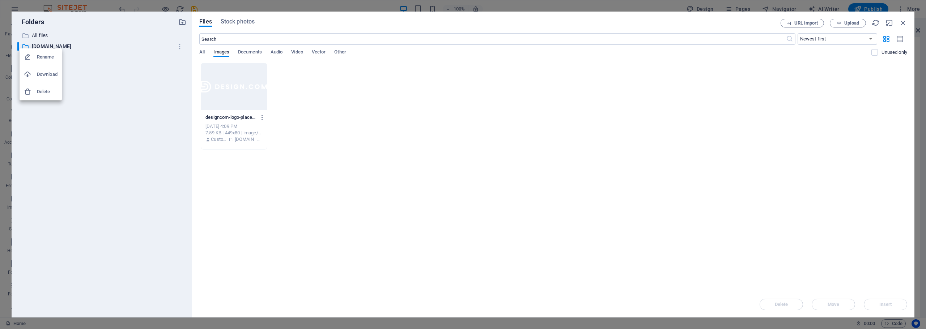
click at [48, 93] on h6 "Delete" at bounding box center [47, 92] width 21 height 9
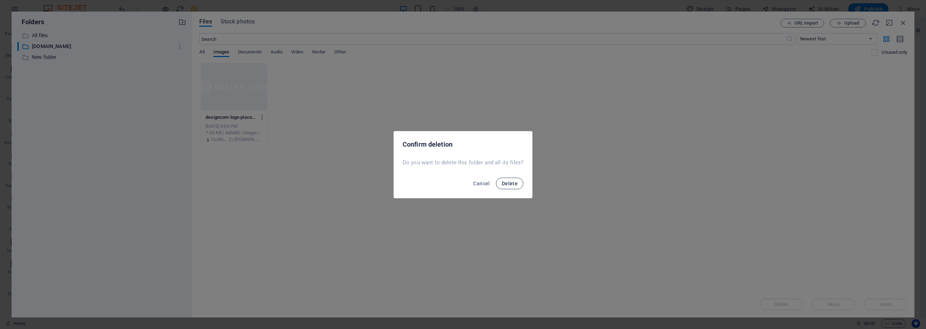
click at [510, 183] on span "Delete" at bounding box center [510, 184] width 16 height 6
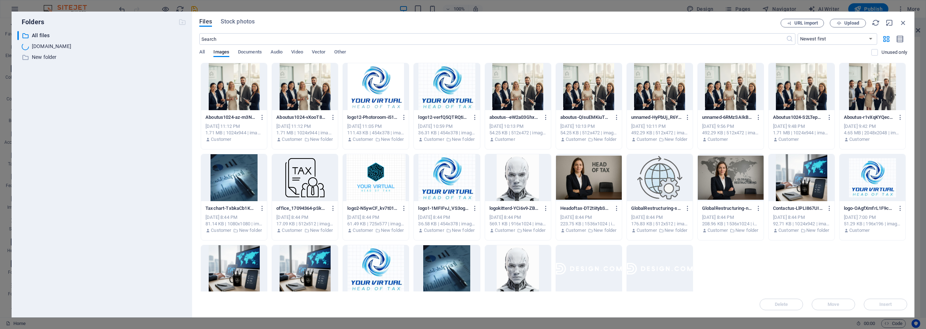
scroll to position [707, 0]
drag, startPoint x: 904, startPoint y: 22, endPoint x: 131, endPoint y: 72, distance: 774.7
click at [143, 71] on div "Folders ​ All files All files ​ New folder New folder Files Stock photos URL im…" at bounding box center [463, 165] width 903 height 306
click at [47, 45] on p "New folder" at bounding box center [102, 46] width 141 height 8
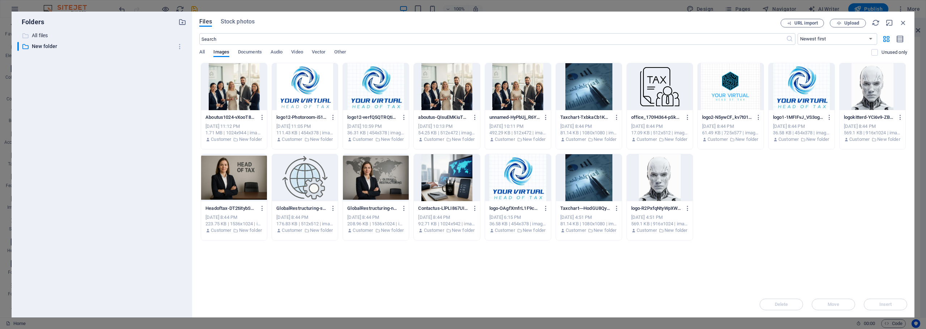
click at [35, 33] on p "All files" at bounding box center [102, 35] width 141 height 8
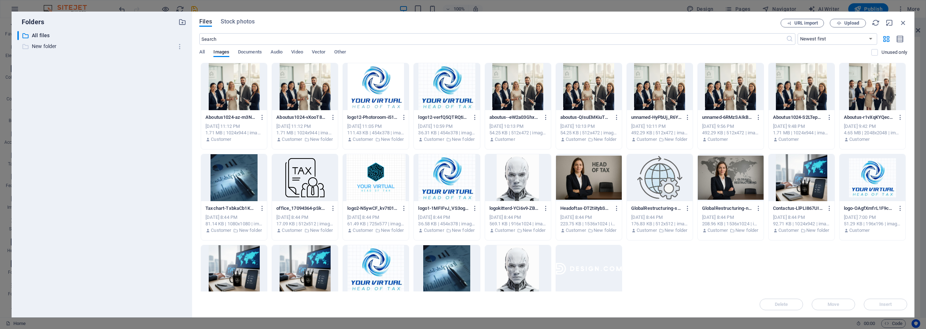
click at [36, 46] on p "New folder" at bounding box center [102, 46] width 141 height 8
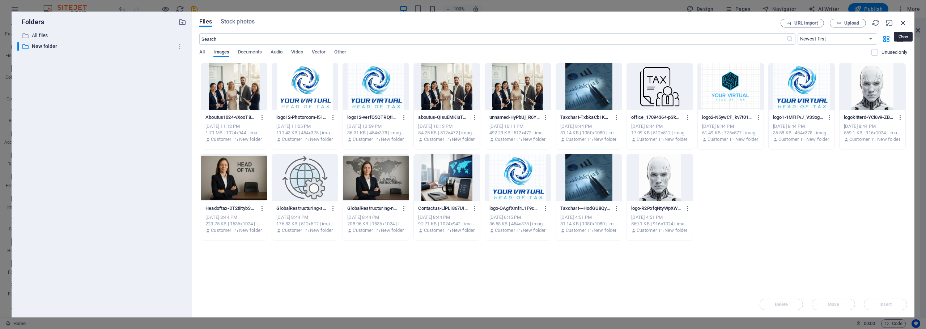
click at [901, 25] on icon "button" at bounding box center [903, 23] width 8 height 8
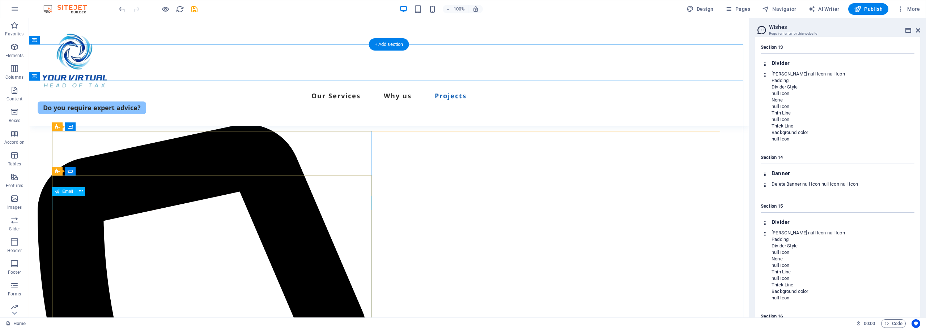
scroll to position [3482, 0]
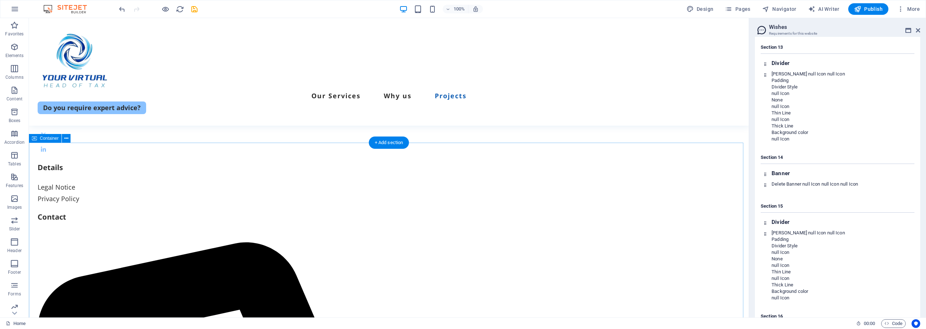
scroll to position [3492, 0]
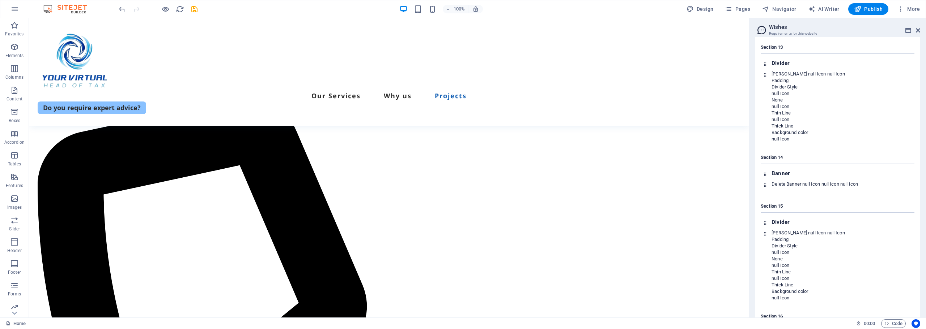
click at [921, 30] on aside "Wishes Requirements for this website Content Design Data Here you will find con…" at bounding box center [837, 168] width 177 height 300
drag, startPoint x: 916, startPoint y: 30, endPoint x: 887, endPoint y: 13, distance: 34.0
click at [916, 30] on icon at bounding box center [918, 30] width 4 height 6
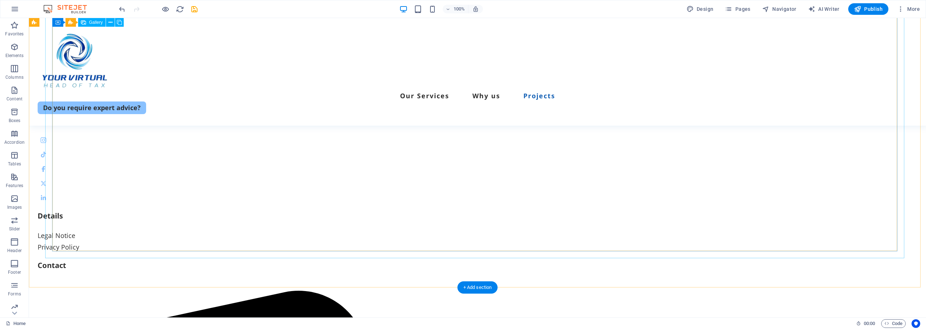
scroll to position [3322, 0]
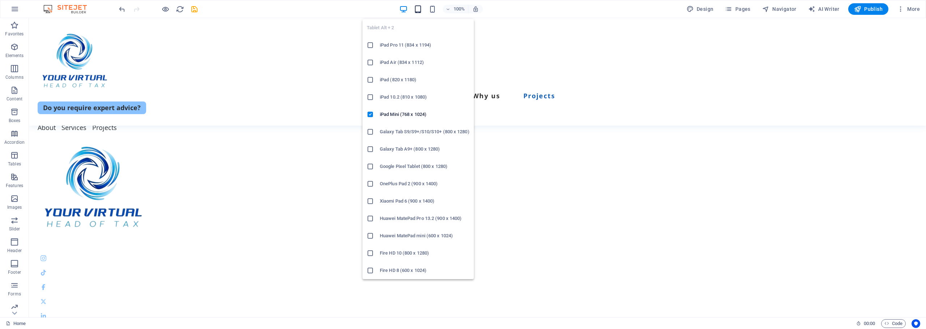
click at [421, 9] on icon "button" at bounding box center [418, 9] width 8 height 8
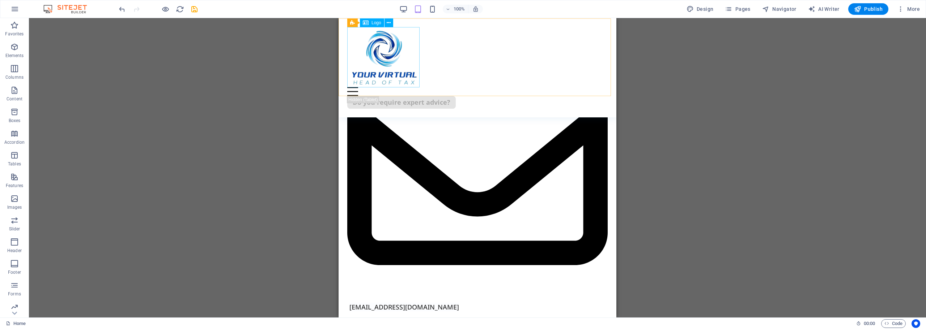
scroll to position [3814, 0]
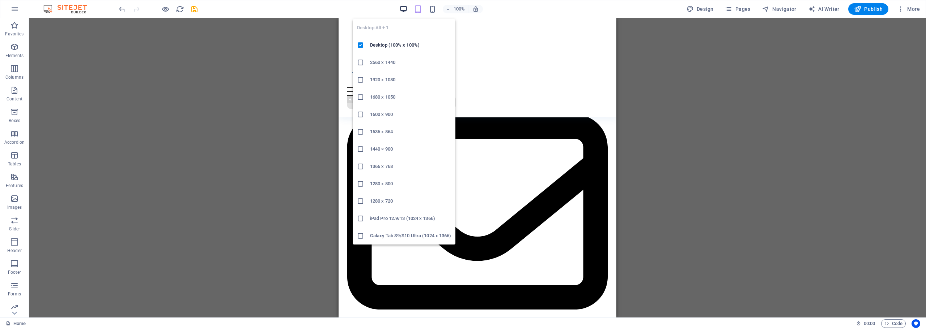
click at [407, 9] on icon "button" at bounding box center [403, 9] width 8 height 8
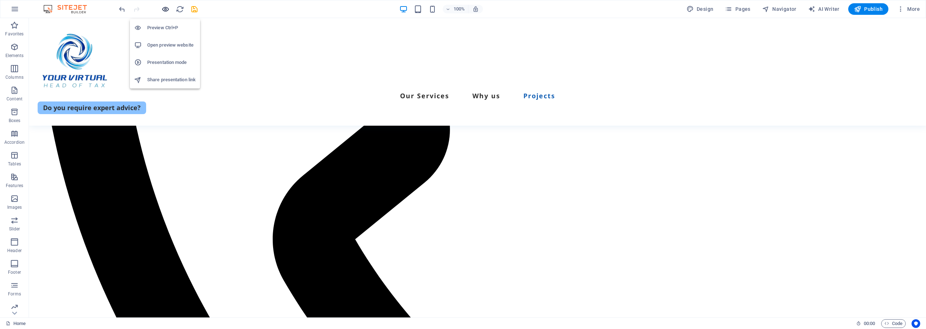
click at [163, 9] on icon "button" at bounding box center [165, 9] width 8 height 8
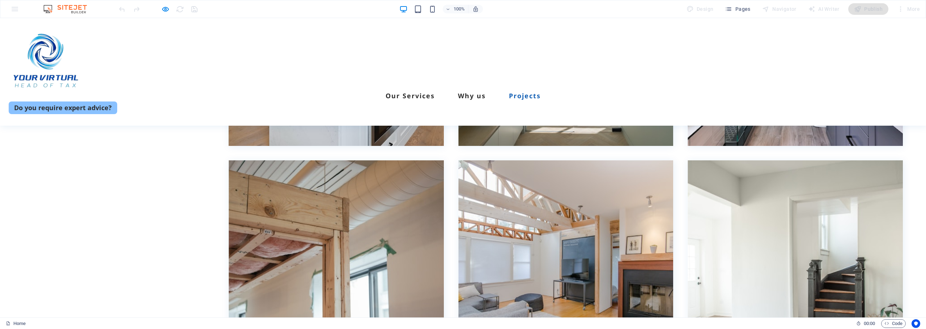
scroll to position [2732, 0]
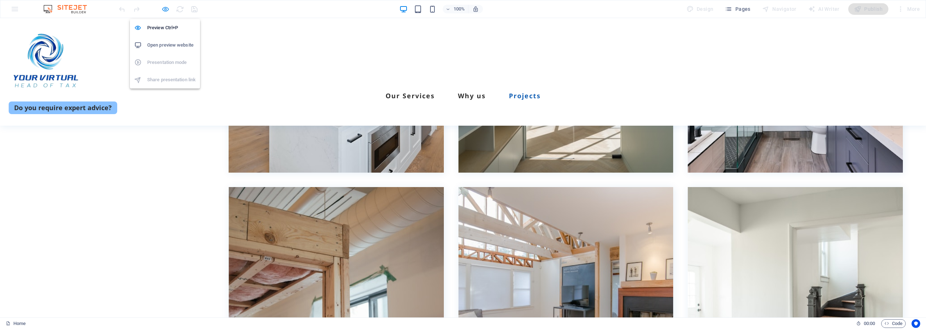
click at [163, 10] on icon "button" at bounding box center [165, 9] width 8 height 8
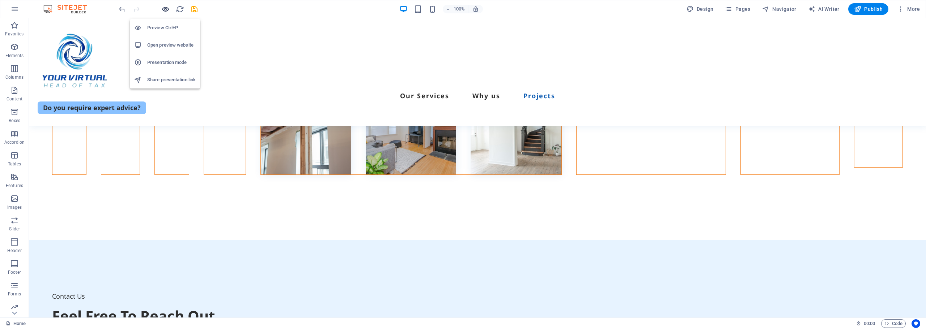
scroll to position [2751, 0]
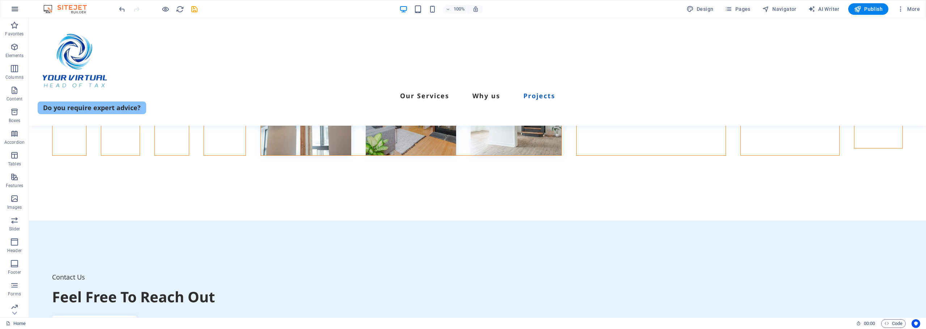
click at [16, 9] on icon "button" at bounding box center [14, 9] width 9 height 9
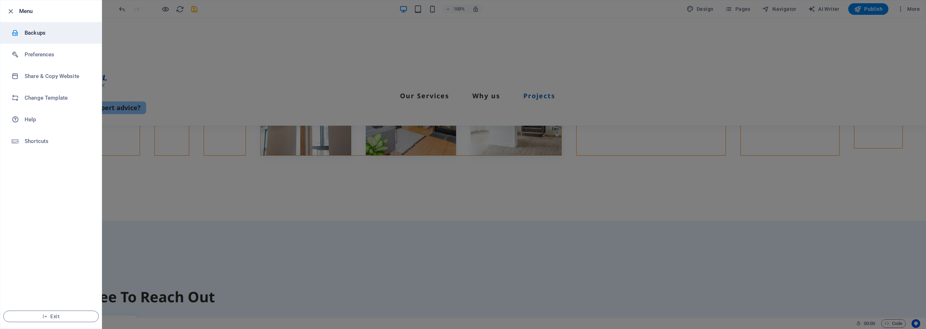
click at [22, 31] on div at bounding box center [18, 32] width 13 height 7
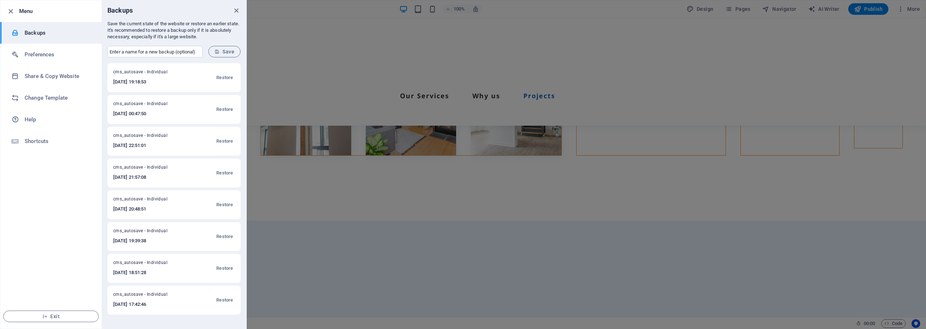
click at [275, 72] on div at bounding box center [463, 164] width 926 height 329
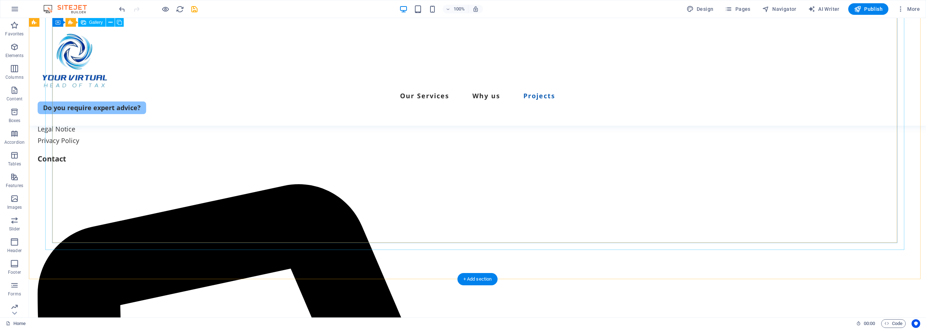
scroll to position [3764, 0]
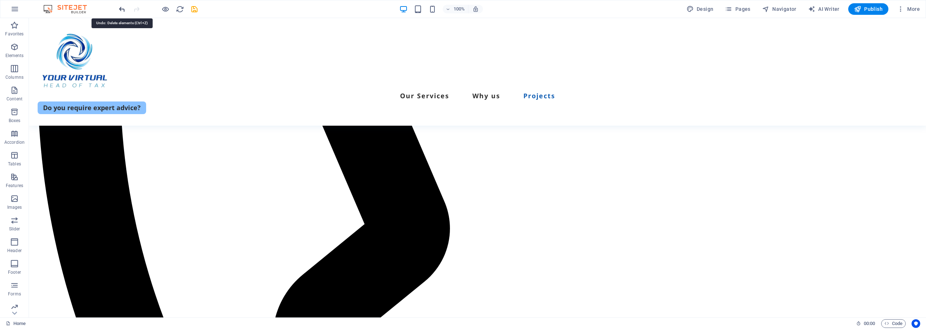
click at [123, 9] on icon "undo" at bounding box center [122, 9] width 8 height 8
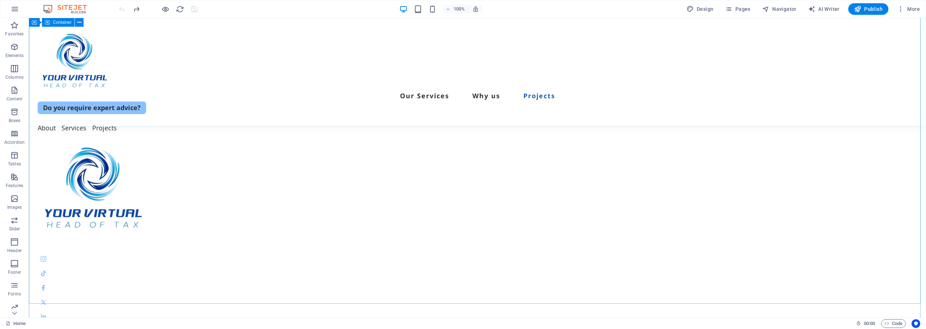
scroll to position [4089, 0]
